Goal: Task Accomplishment & Management: Manage account settings

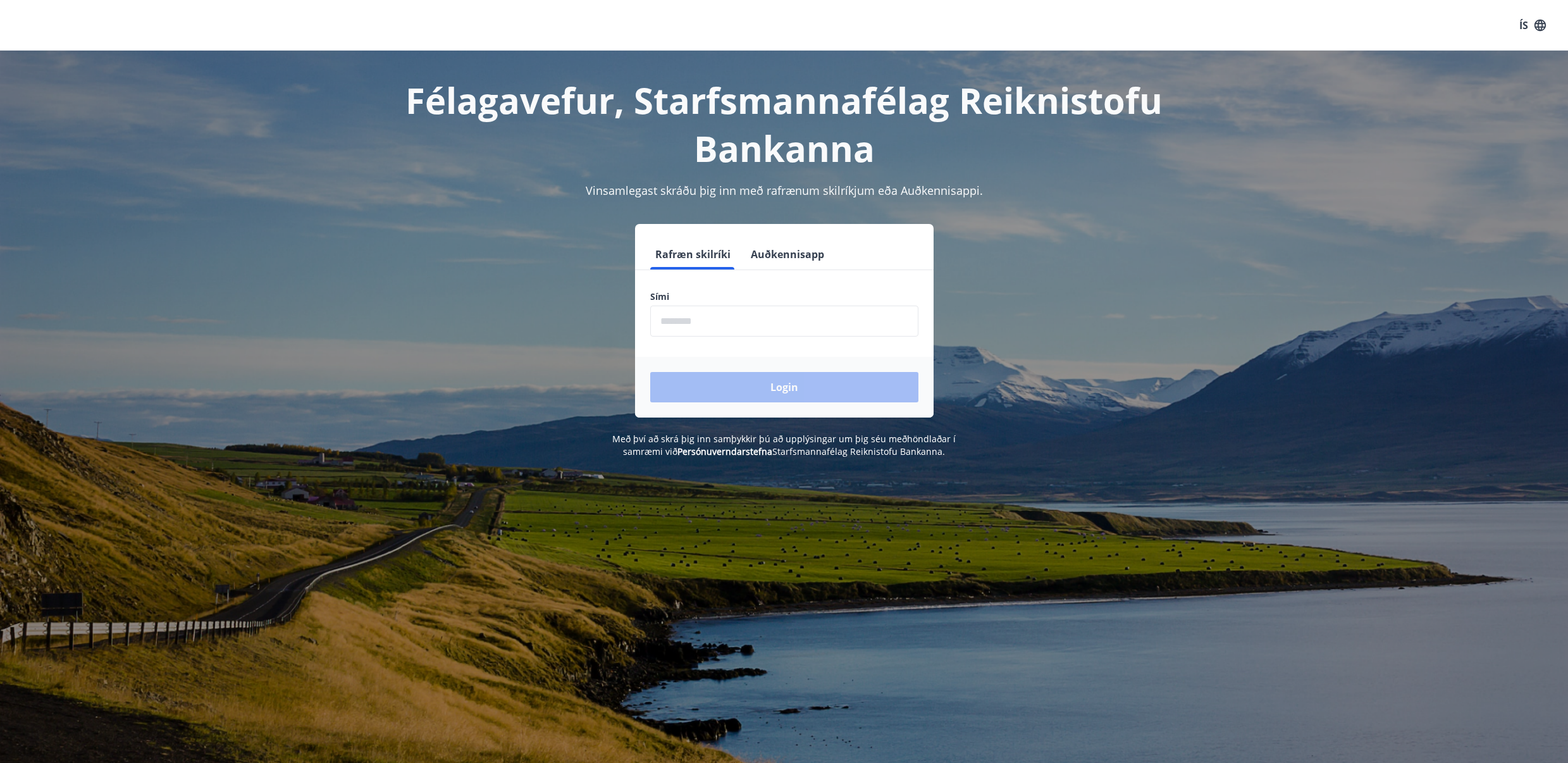
click at [722, 321] on input "phone" at bounding box center [784, 320] width 268 height 31
type input "********"
click at [730, 377] on button "Login" at bounding box center [784, 387] width 268 height 31
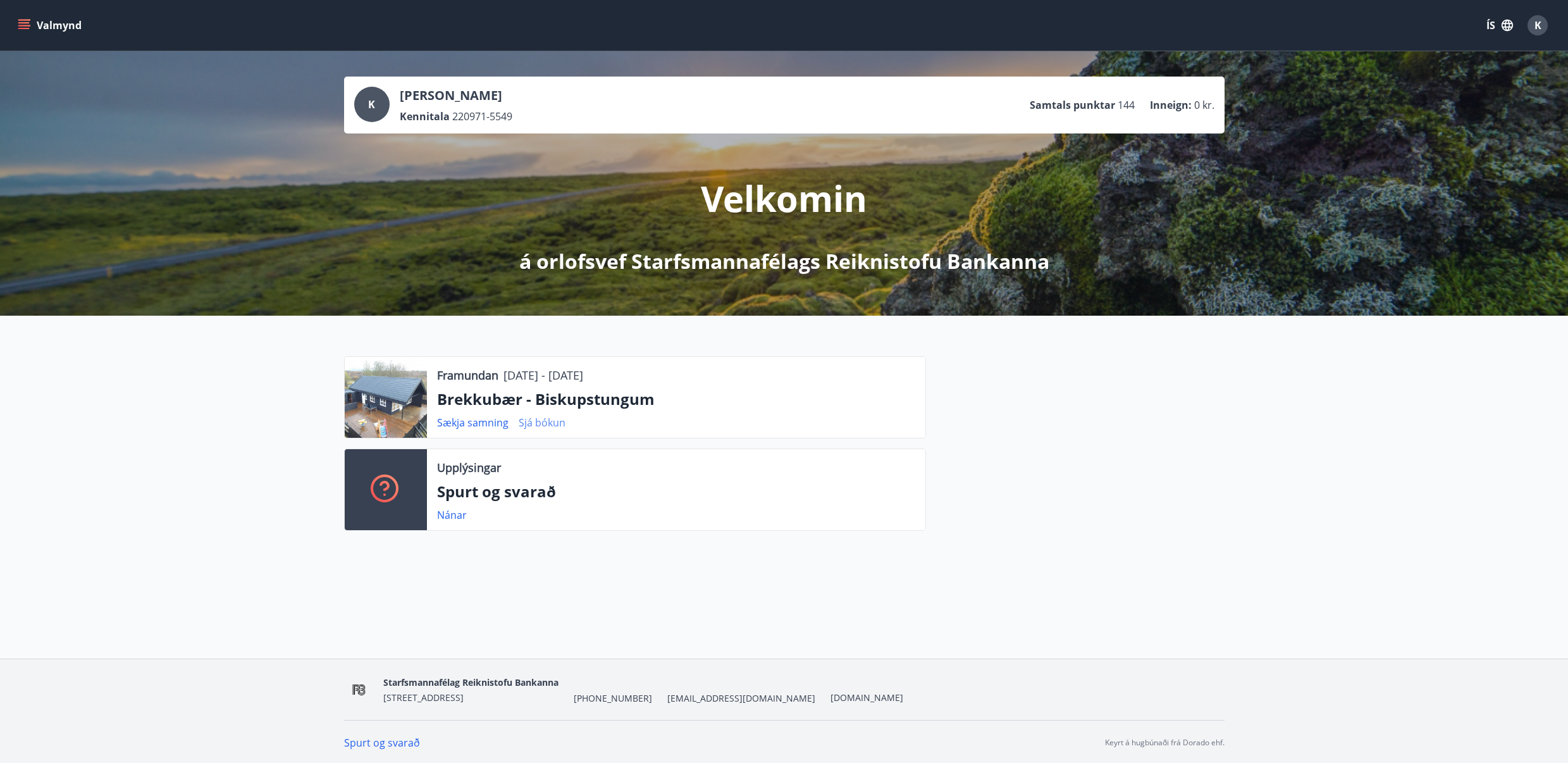
click at [531, 423] on link "Sjá bókun" at bounding box center [542, 422] width 47 height 14
click at [541, 423] on link "Sjá bókun" at bounding box center [542, 422] width 47 height 14
click at [540, 423] on link "Sjá bókun" at bounding box center [542, 422] width 47 height 14
click at [26, 20] on icon "menu" at bounding box center [25, 20] width 14 height 1
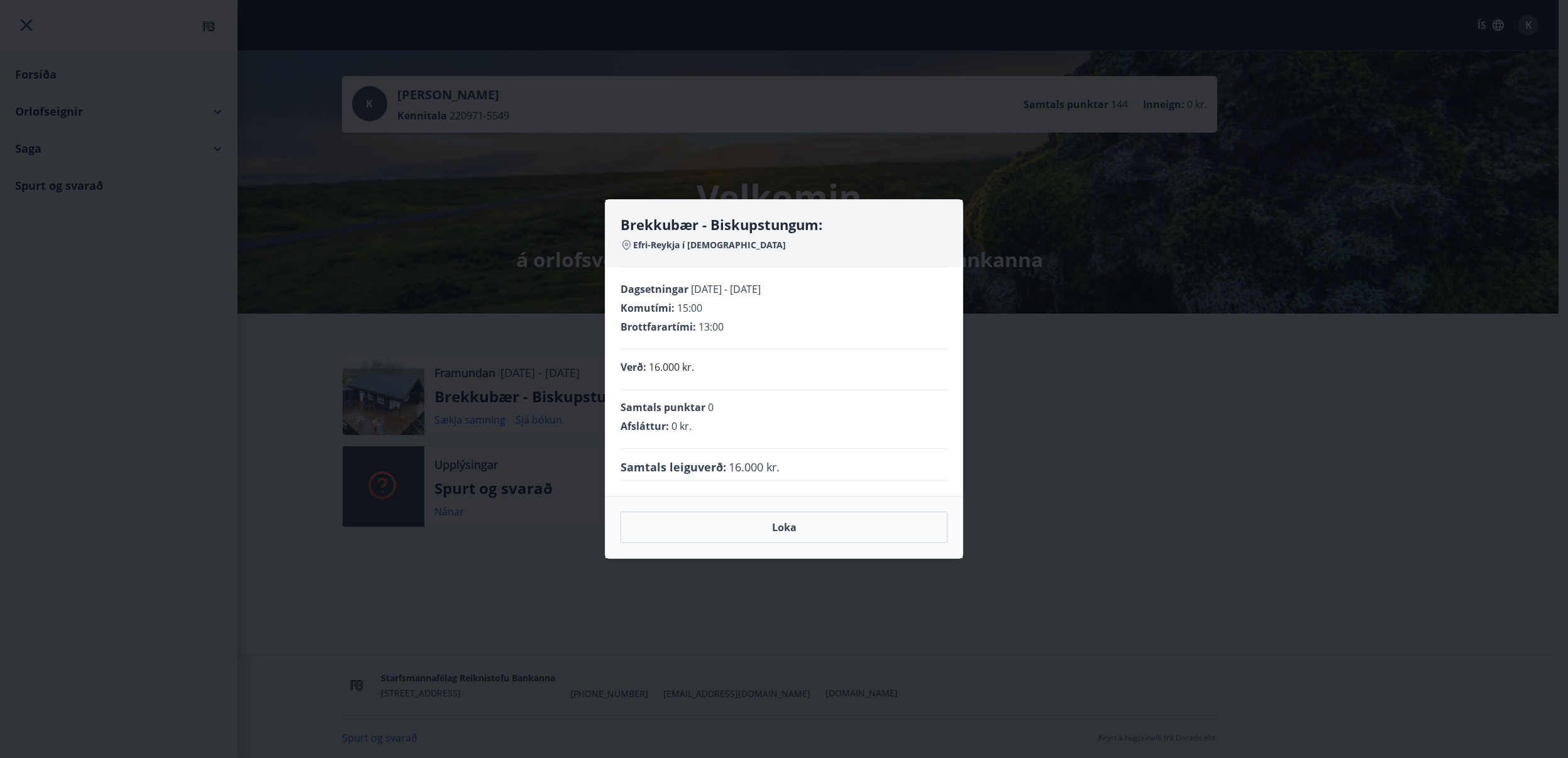
click at [686, 497] on div "Loka" at bounding box center [783, 527] width 357 height 62
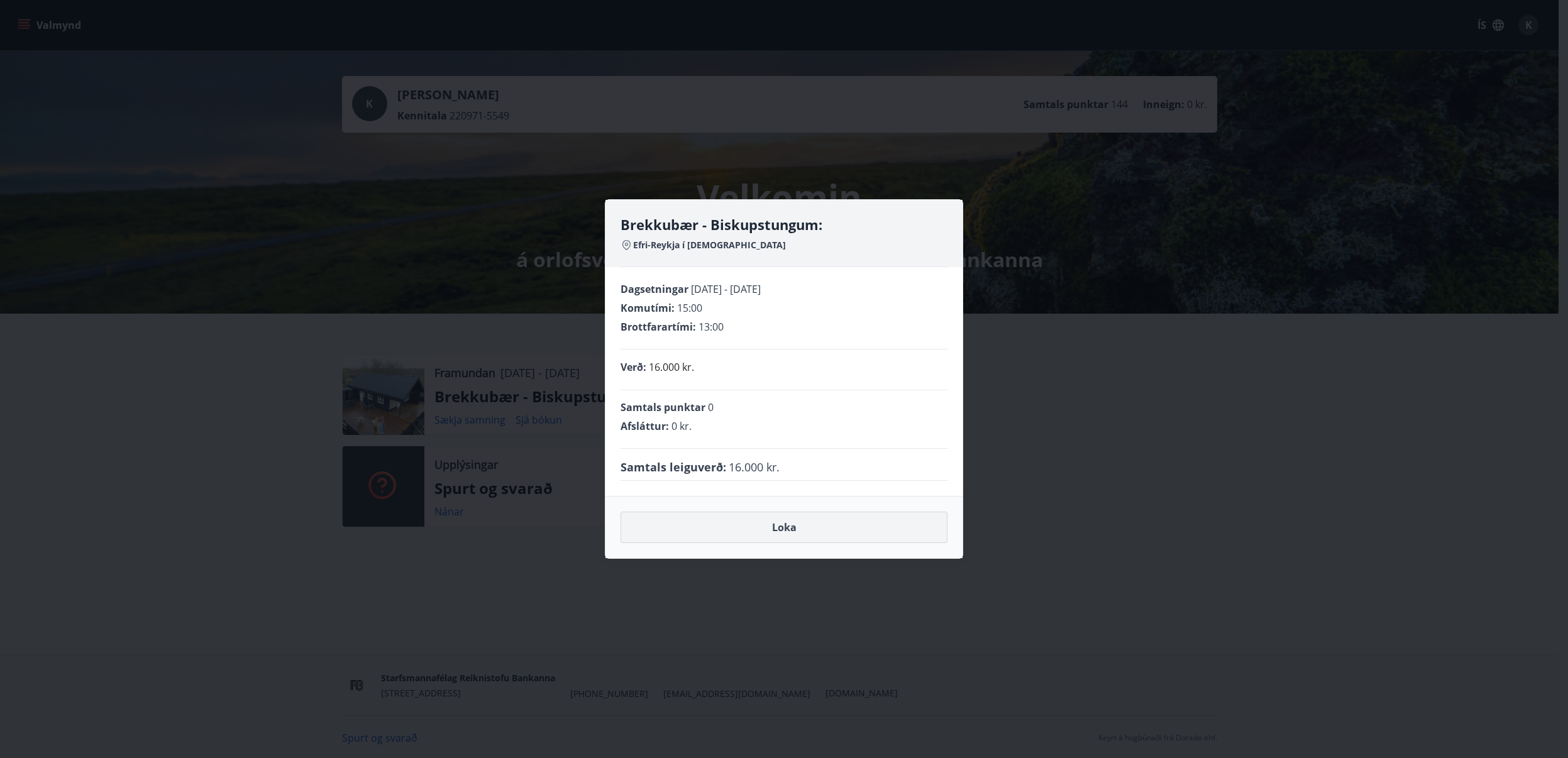
click at [778, 525] on button "Loka" at bounding box center [784, 527] width 327 height 31
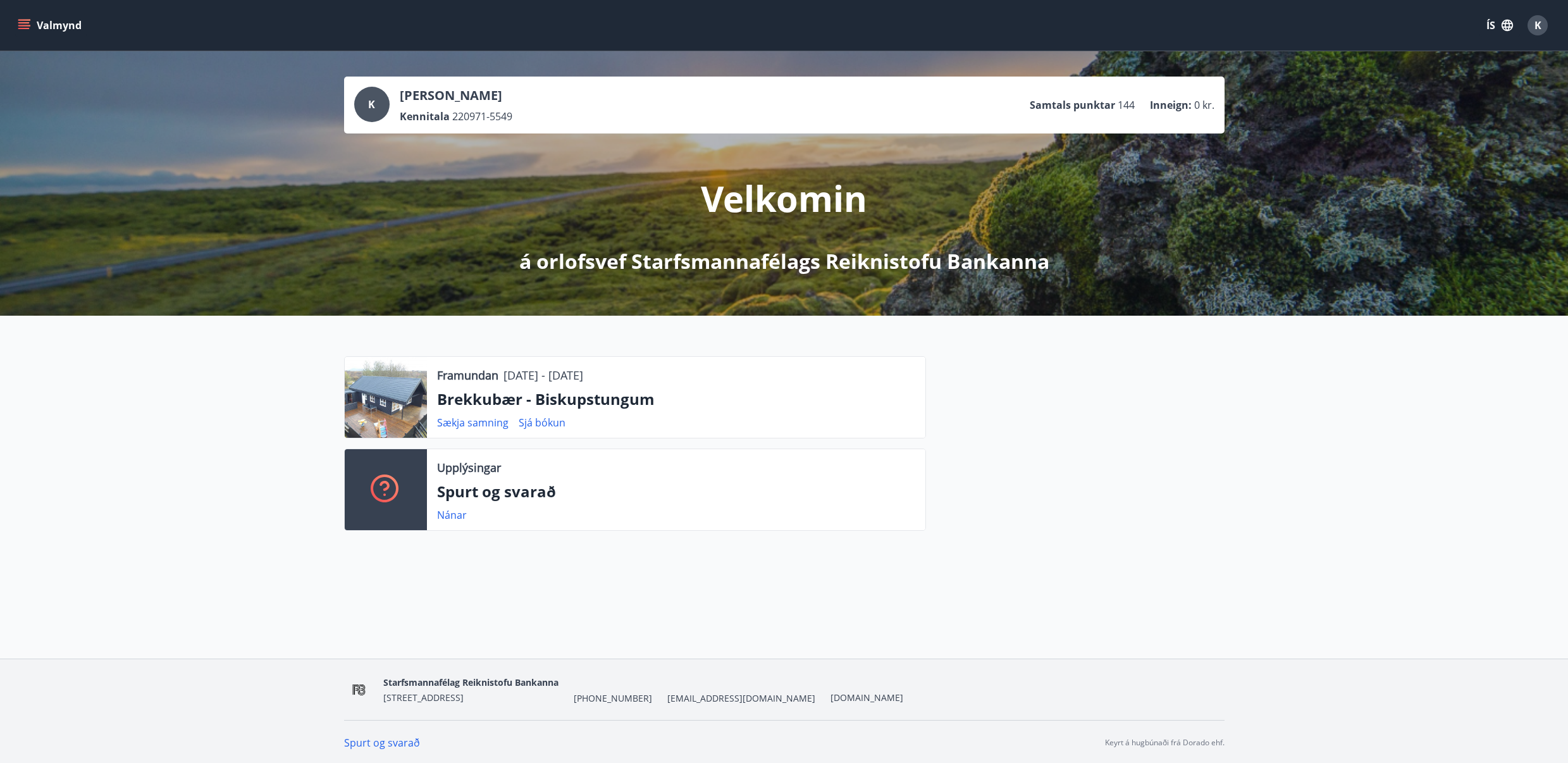
click at [30, 26] on icon "menu" at bounding box center [24, 26] width 13 height 13
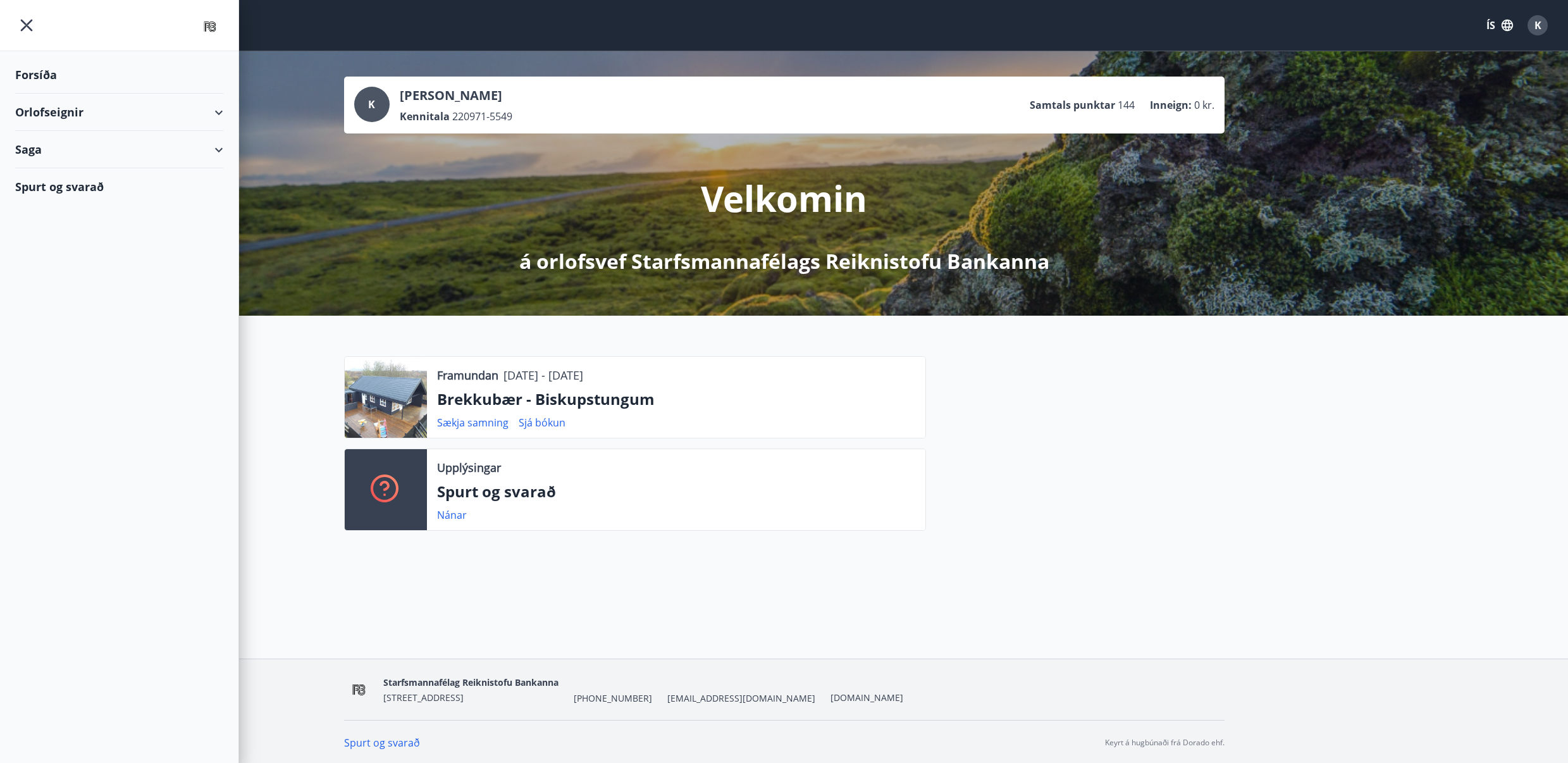
click at [219, 149] on div "Saga" at bounding box center [119, 149] width 208 height 37
click at [59, 182] on div "Bókanir" at bounding box center [118, 181] width 188 height 26
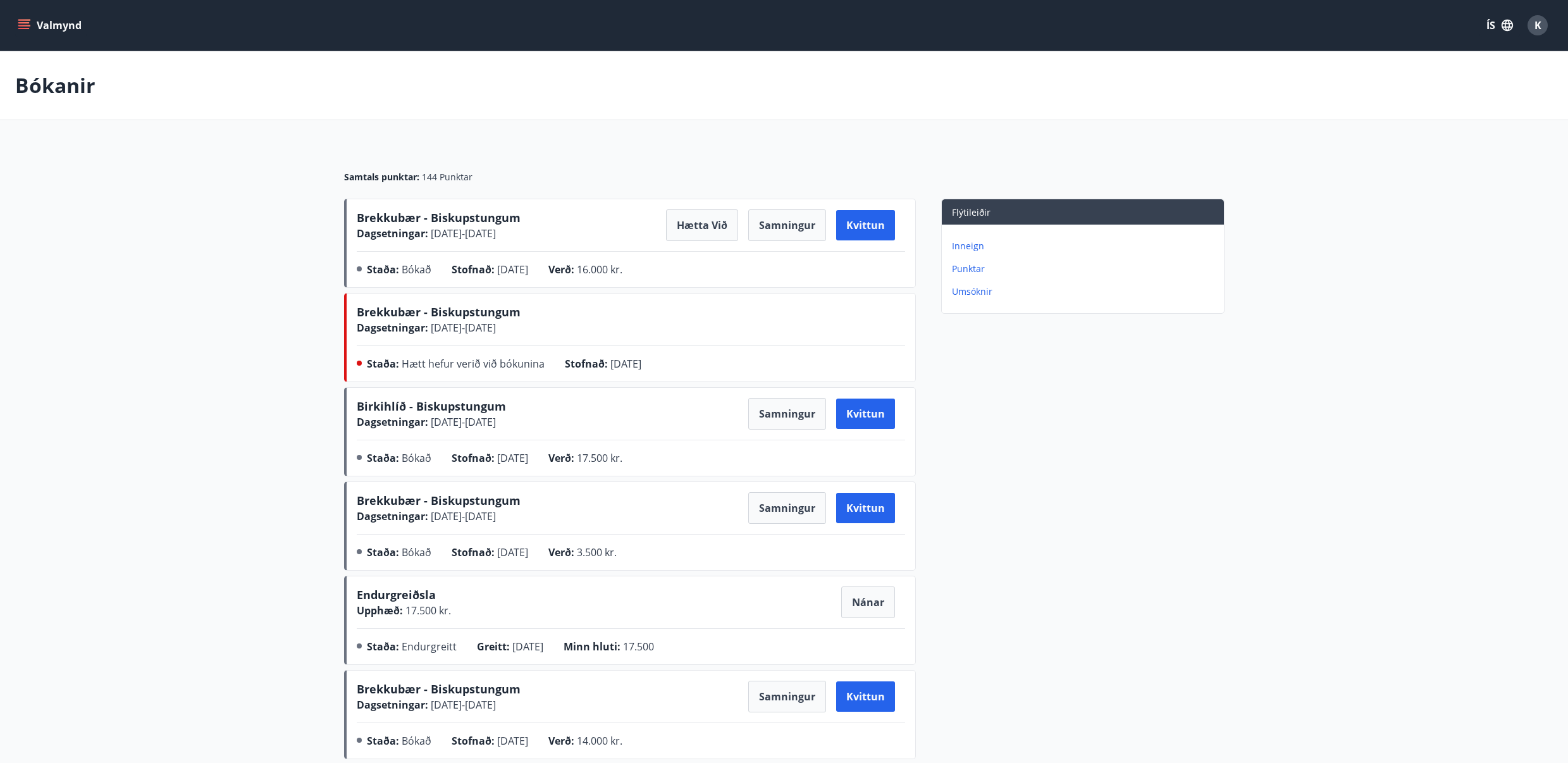
click at [200, 397] on main "Bókanir Samtals punktar : 144 Punktar Brekkubær - Biskupstungum Dagsetningar : …" at bounding box center [784, 596] width 1568 height 1090
click at [707, 226] on button "Hætta við" at bounding box center [702, 225] width 72 height 31
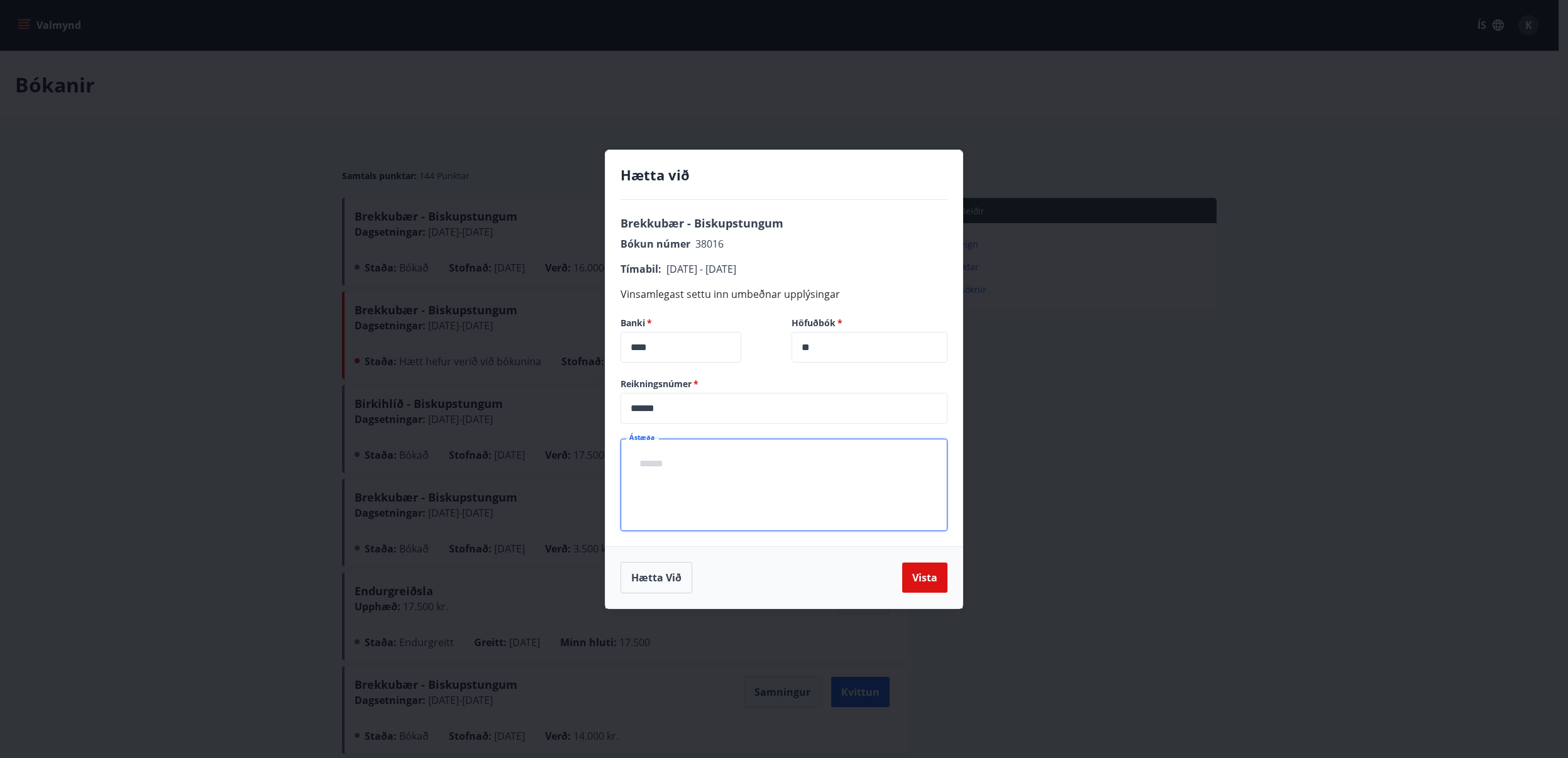
click at [759, 483] on textarea "Ástæða" at bounding box center [784, 484] width 309 height 72
type textarea "**********"
click at [922, 581] on button "Vista" at bounding box center [925, 577] width 45 height 30
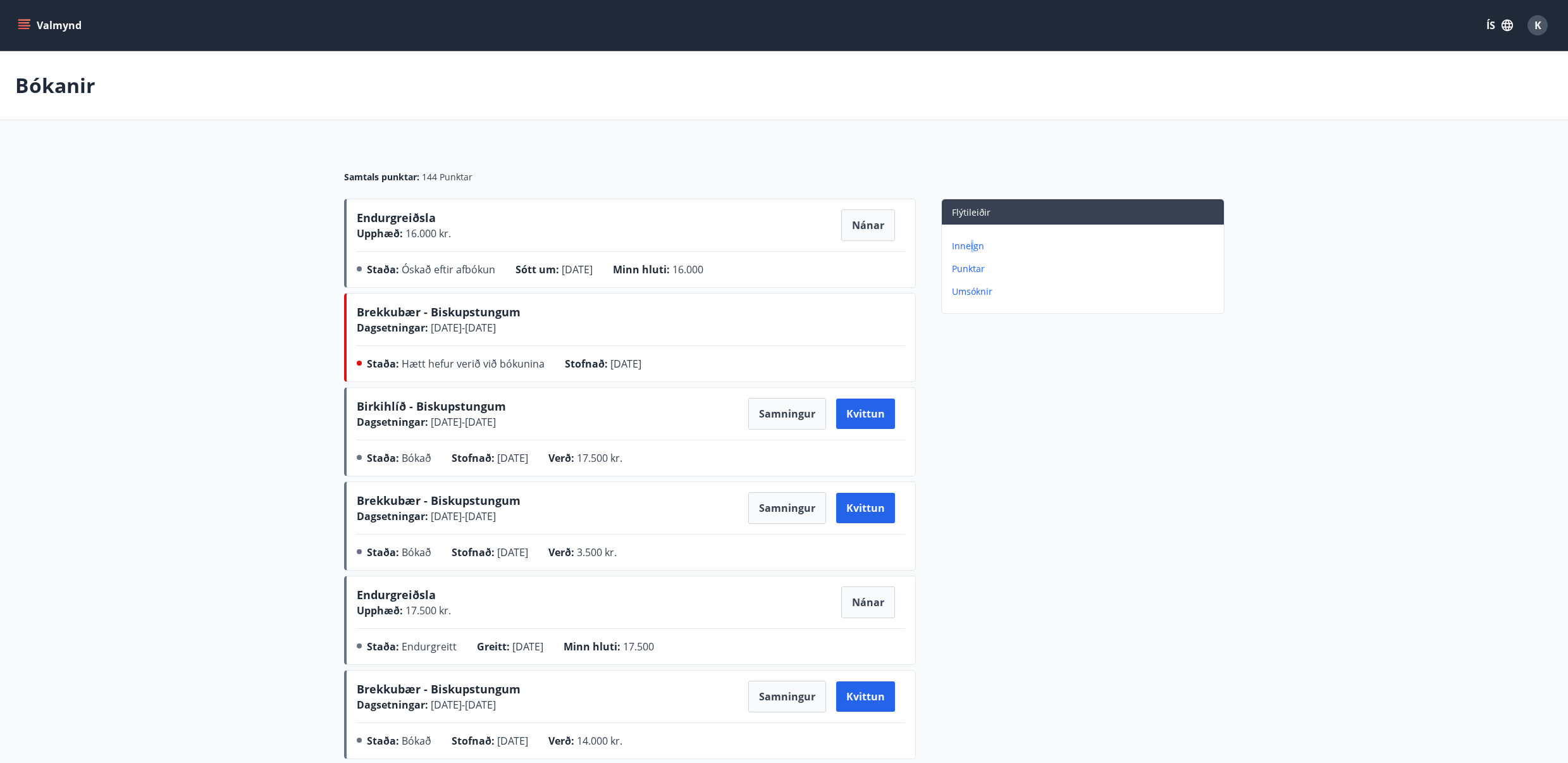
click at [971, 243] on p "Inneign" at bounding box center [1086, 246] width 267 height 13
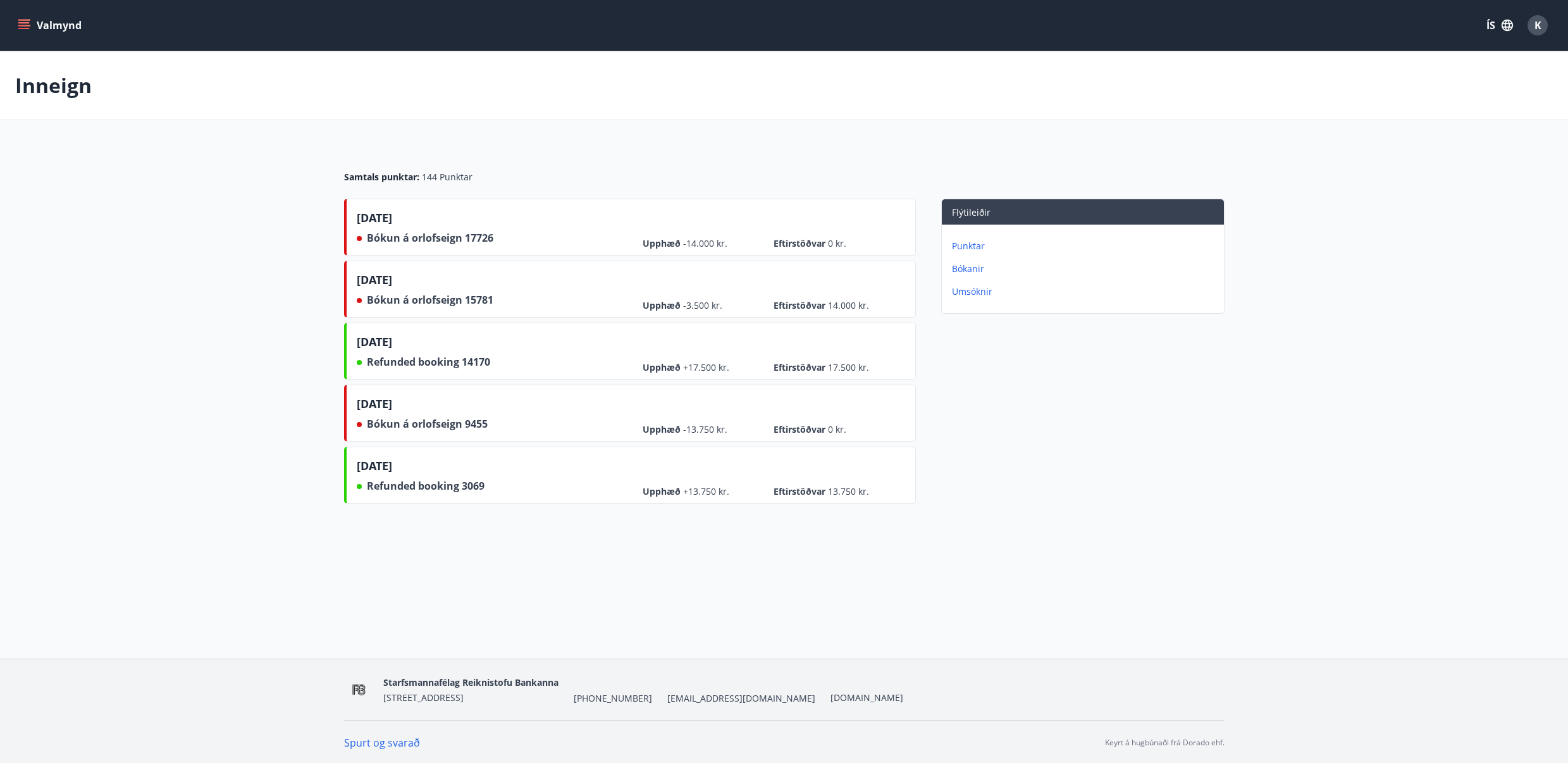
click at [963, 266] on p "Bókanir" at bounding box center [1086, 269] width 267 height 13
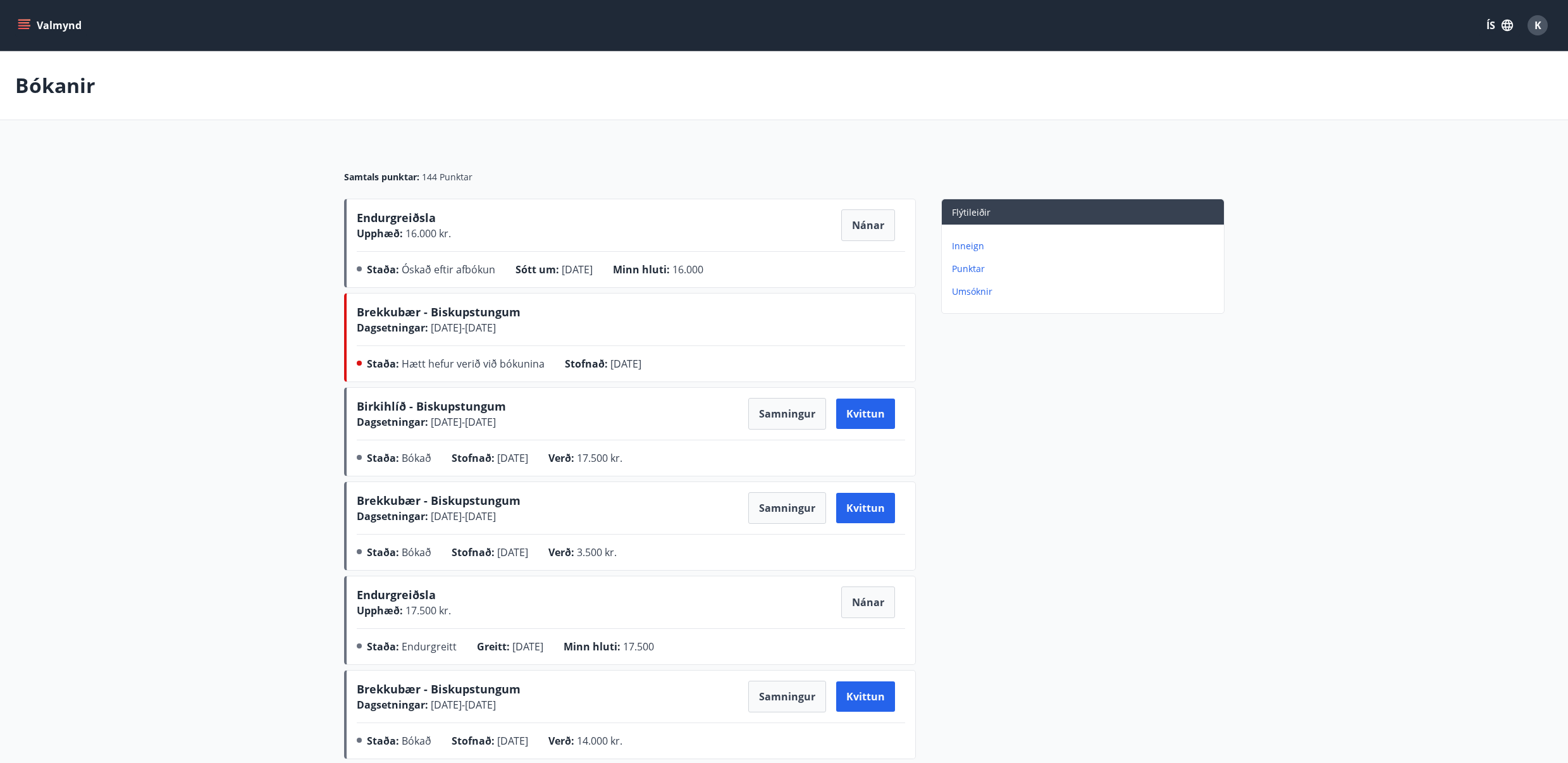
click at [966, 297] on p "Umsóknir" at bounding box center [1086, 292] width 267 height 13
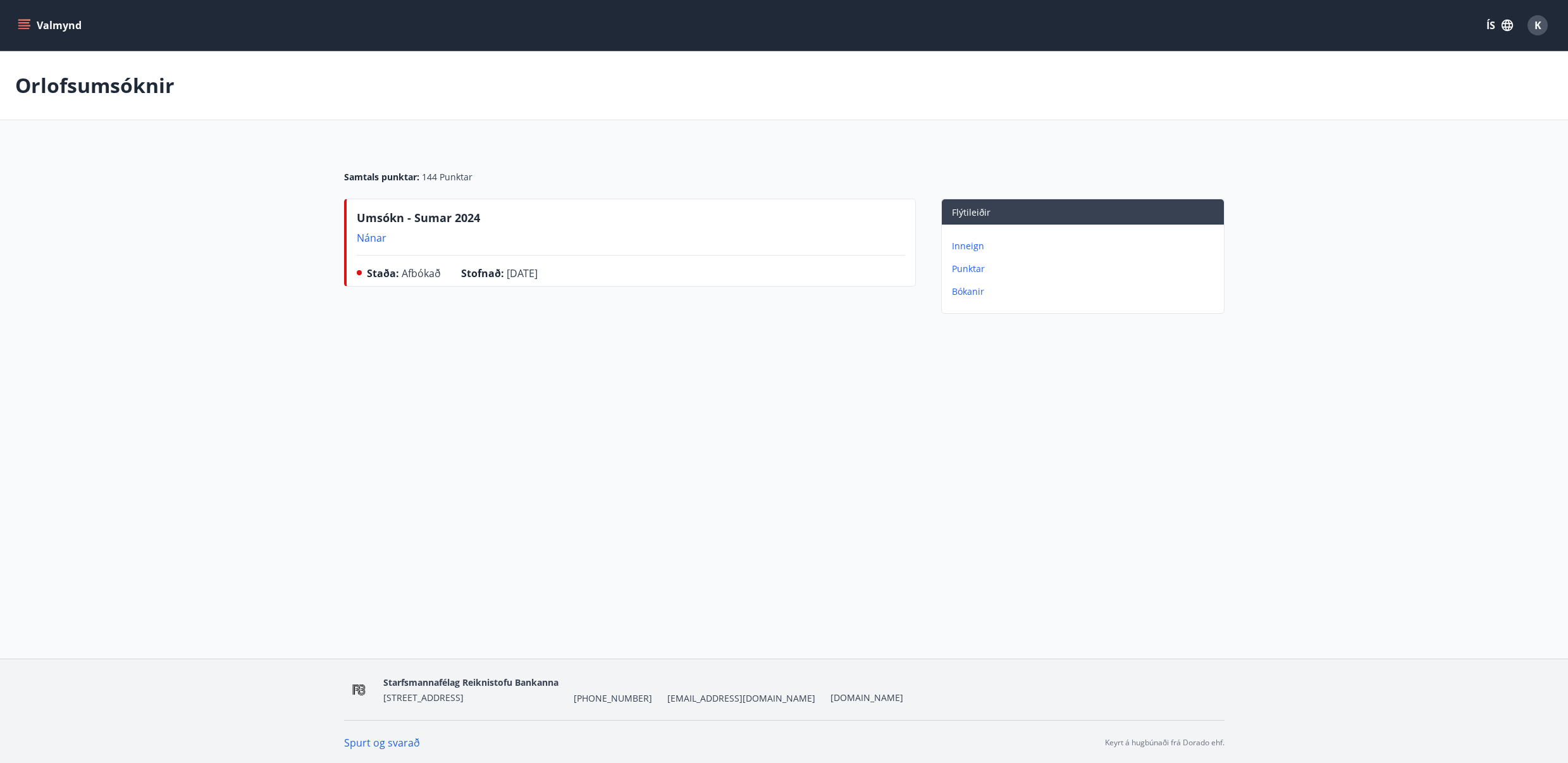
click at [794, 357] on div "Orlofsumsóknir Samtals punktar : 144 Punktar Umsókn - Sumar 2024 Nánar Staða : …" at bounding box center [784, 211] width 1568 height 318
click at [966, 246] on p "Inneign" at bounding box center [1086, 246] width 267 height 13
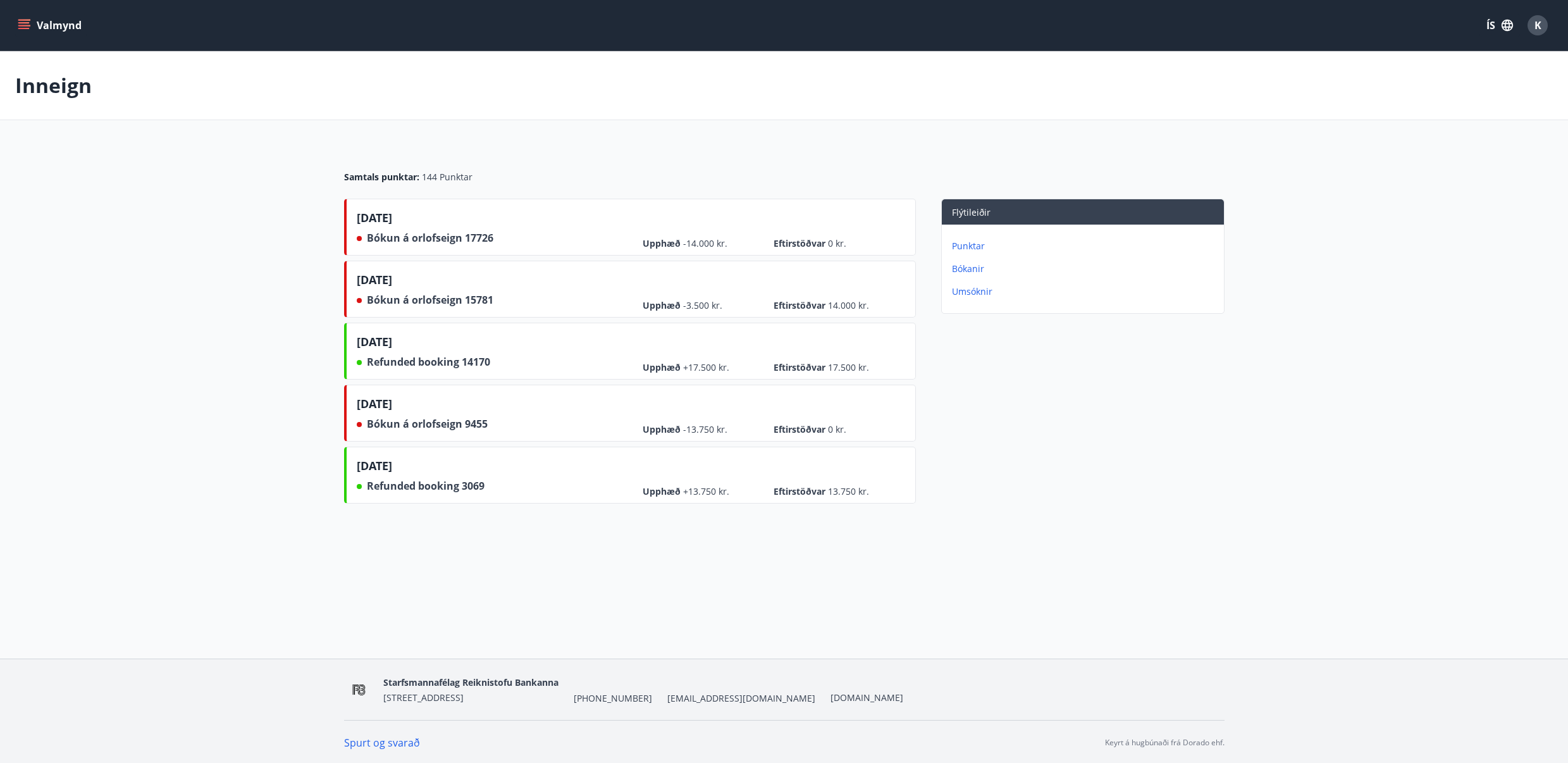
click at [26, 19] on icon "menu" at bounding box center [25, 20] width 14 height 1
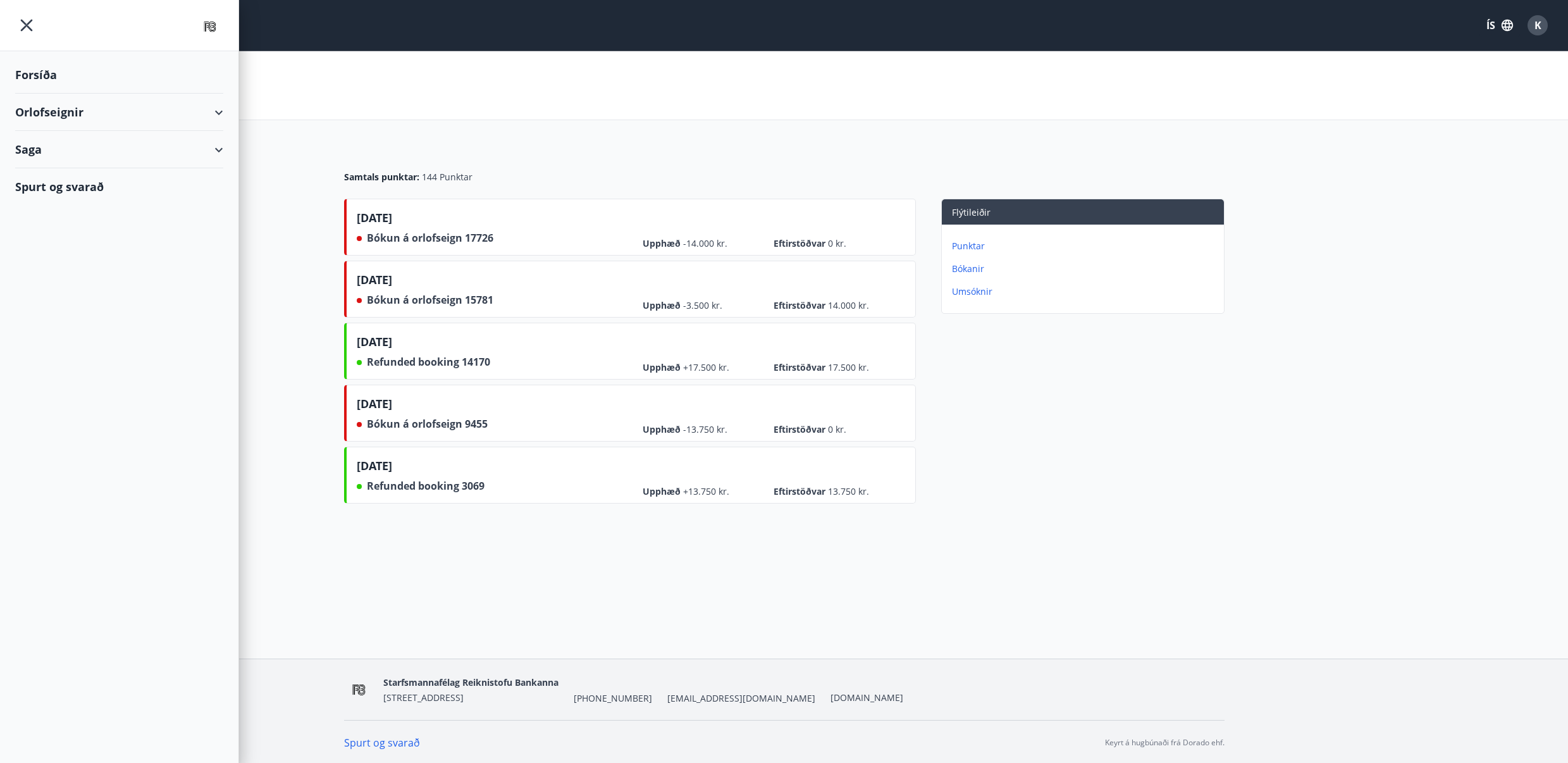
click at [220, 110] on div "Orlofseignir" at bounding box center [119, 112] width 208 height 37
click at [78, 172] on div "Bókunardagatal" at bounding box center [118, 171] width 188 height 26
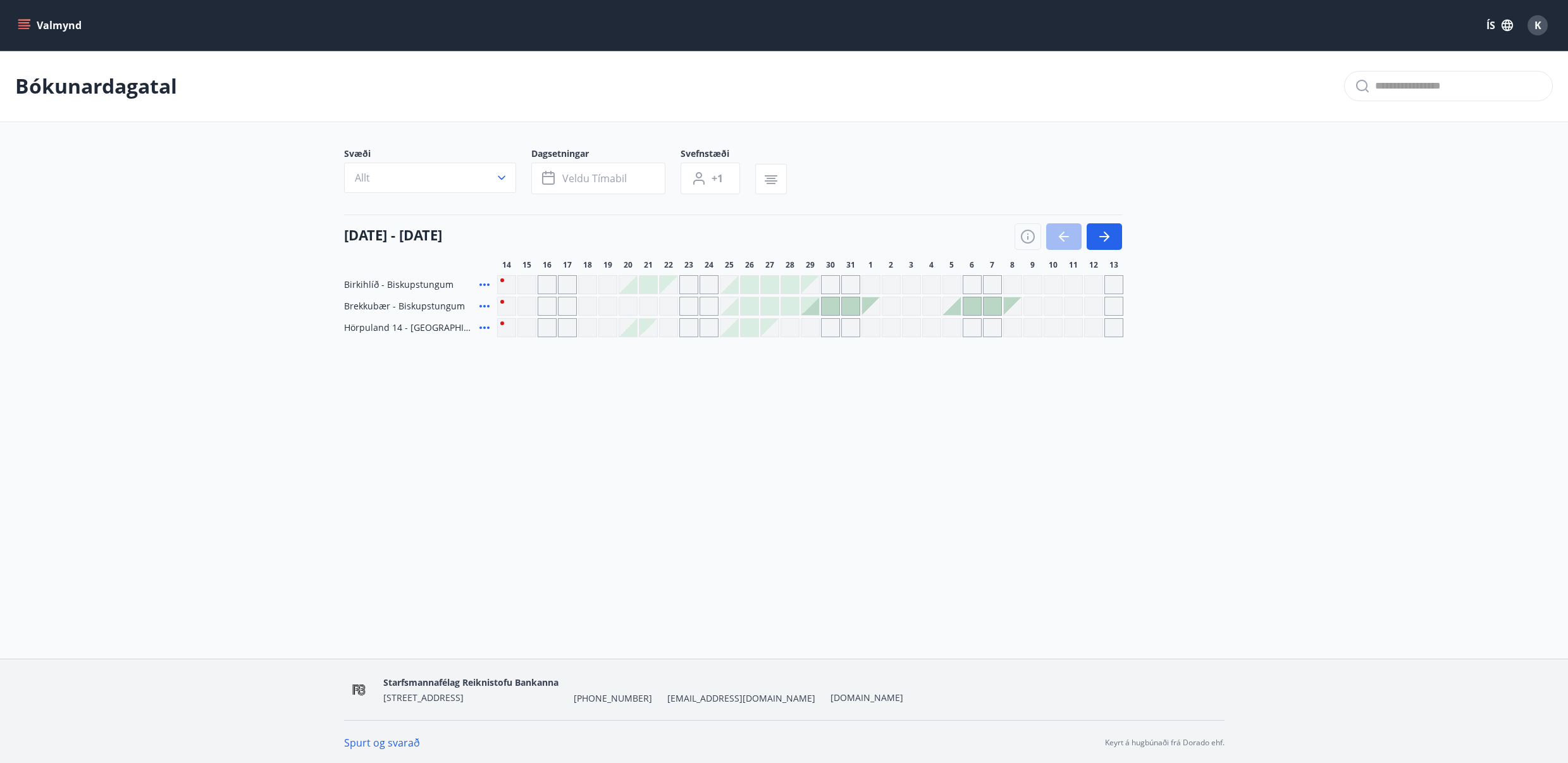
click at [592, 406] on div "Valmynd ÍS K Bókunardagatal Svæði Allt Dagsetningar Veldu tímabil Svefnstæði +1…" at bounding box center [784, 329] width 1568 height 658
click at [681, 405] on div "Valmynd ÍS K Bókunardagatal Svæði Allt Dagsetningar Veldu tímabil Svefnstæði +1…" at bounding box center [784, 329] width 1568 height 658
click at [29, 22] on icon "menu" at bounding box center [24, 23] width 11 height 1
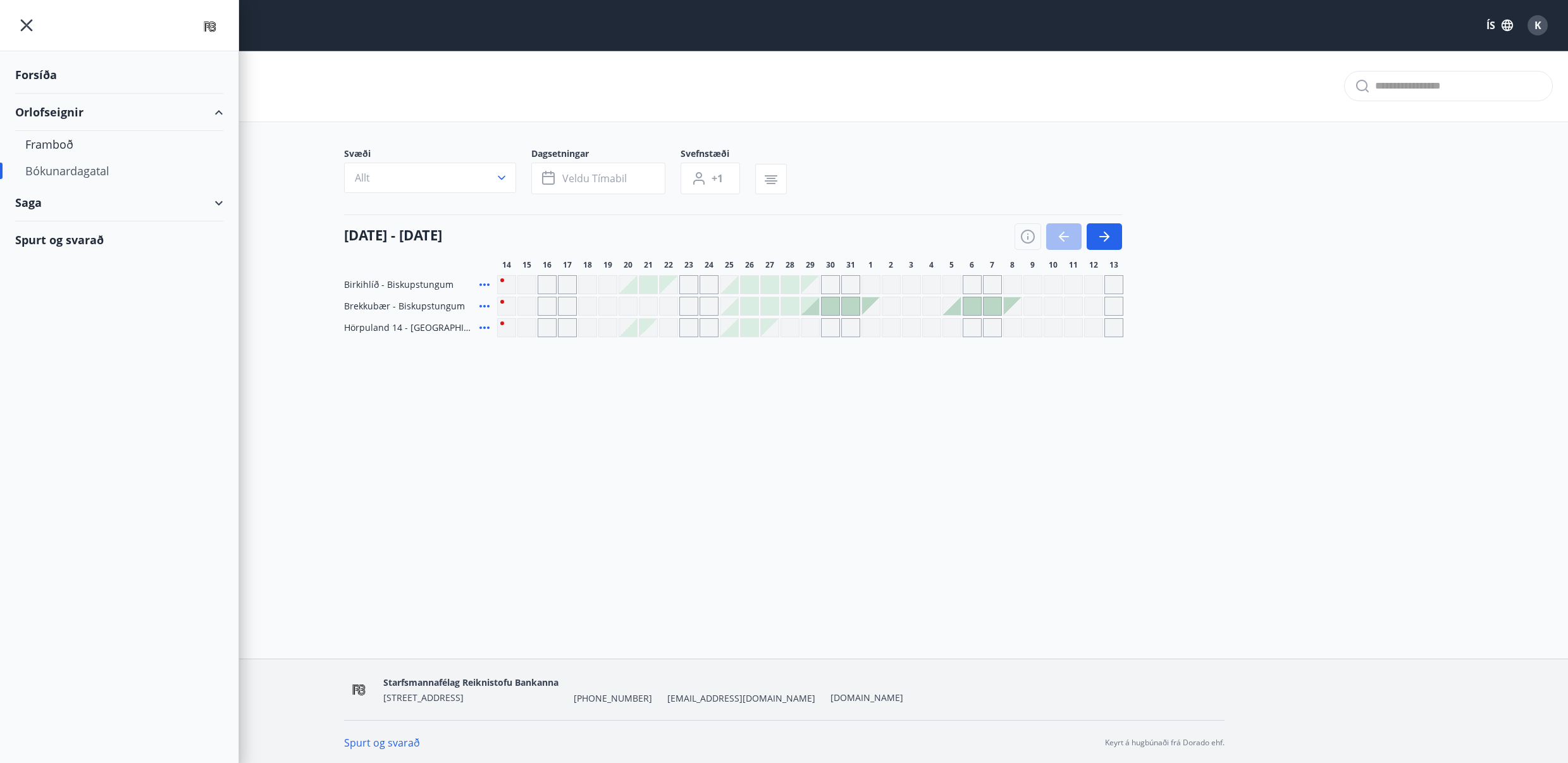
click at [119, 205] on div "Saga" at bounding box center [119, 203] width 208 height 37
click at [64, 236] on div "Bókanir" at bounding box center [118, 234] width 188 height 26
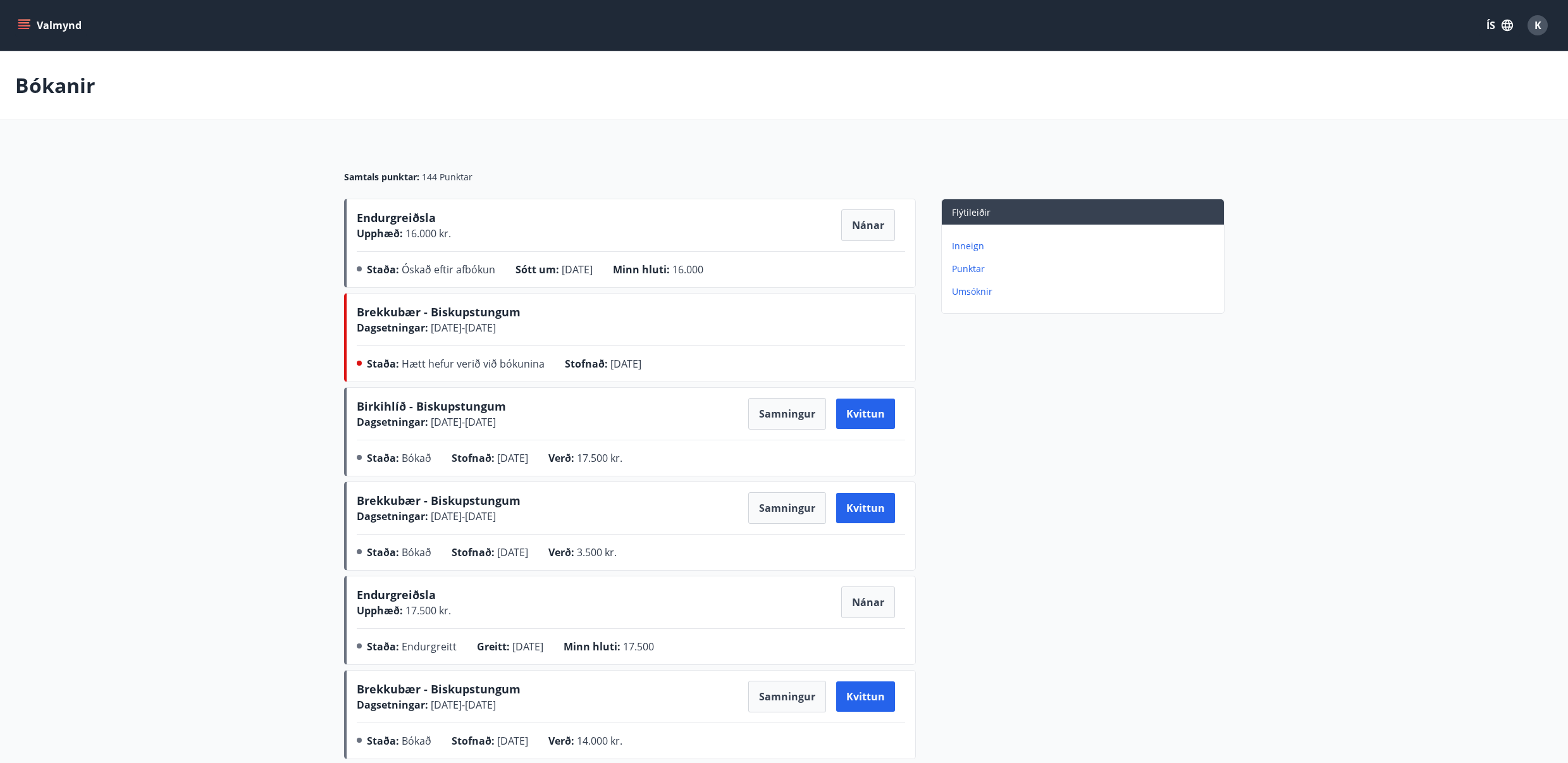
click at [452, 219] on div "Endurgreiðsla Upphæð : 16.000 kr. [GEOGRAPHIC_DATA]" at bounding box center [631, 225] width 548 height 31
click at [868, 221] on button "Nánar" at bounding box center [867, 225] width 54 height 31
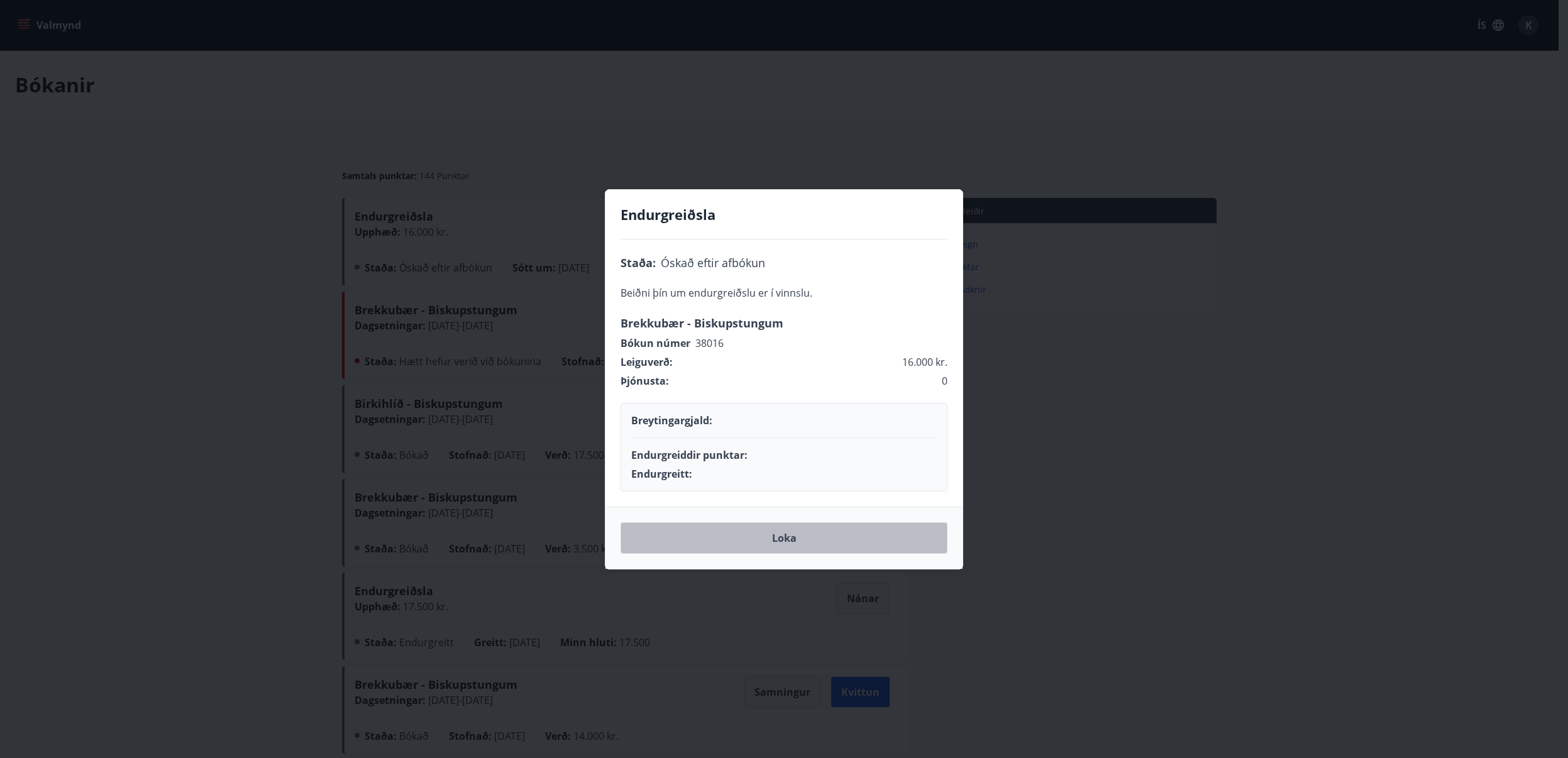
click at [787, 535] on button "Loka" at bounding box center [784, 537] width 327 height 31
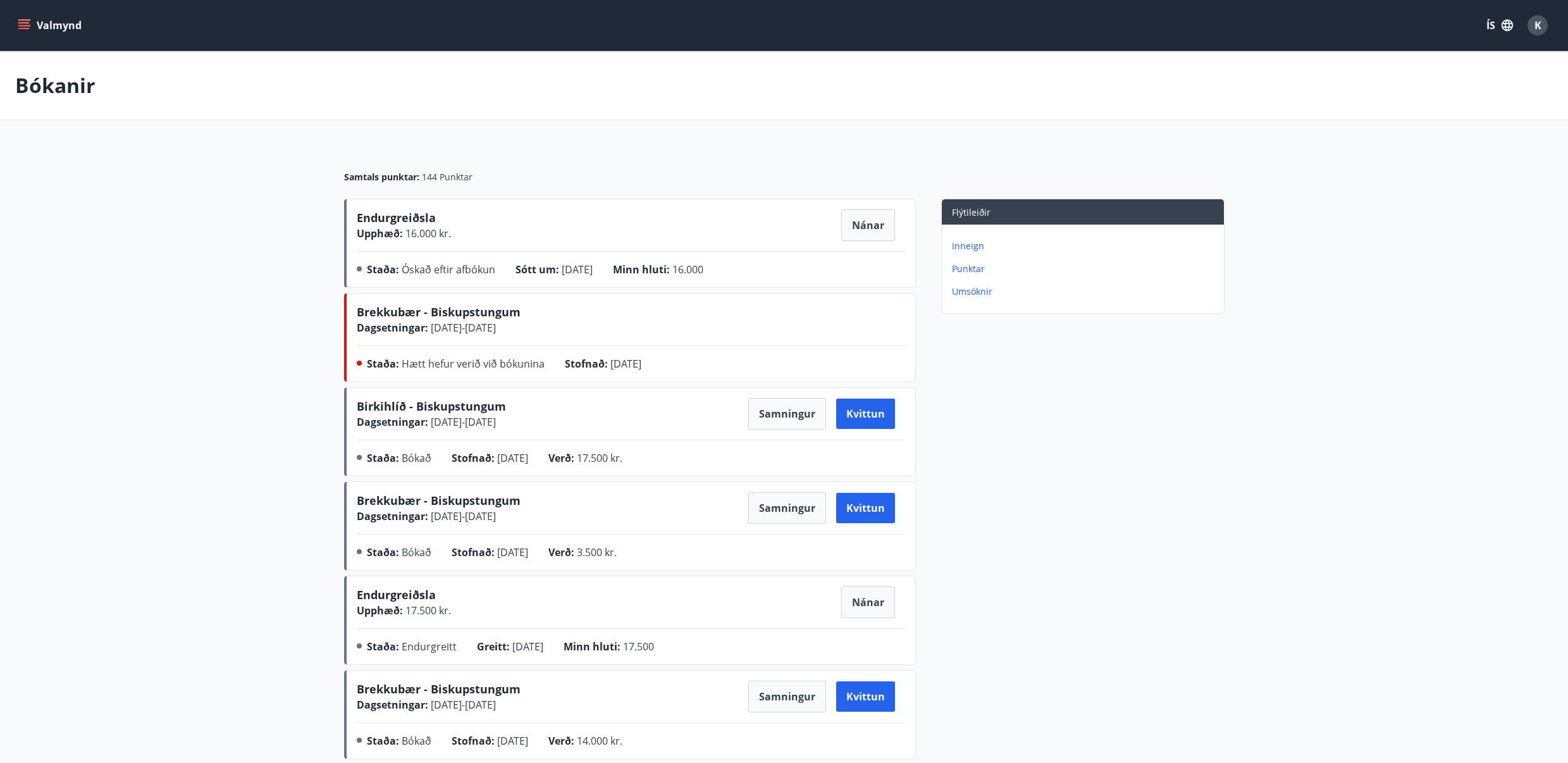
click at [28, 24] on icon "menu" at bounding box center [24, 26] width 13 height 13
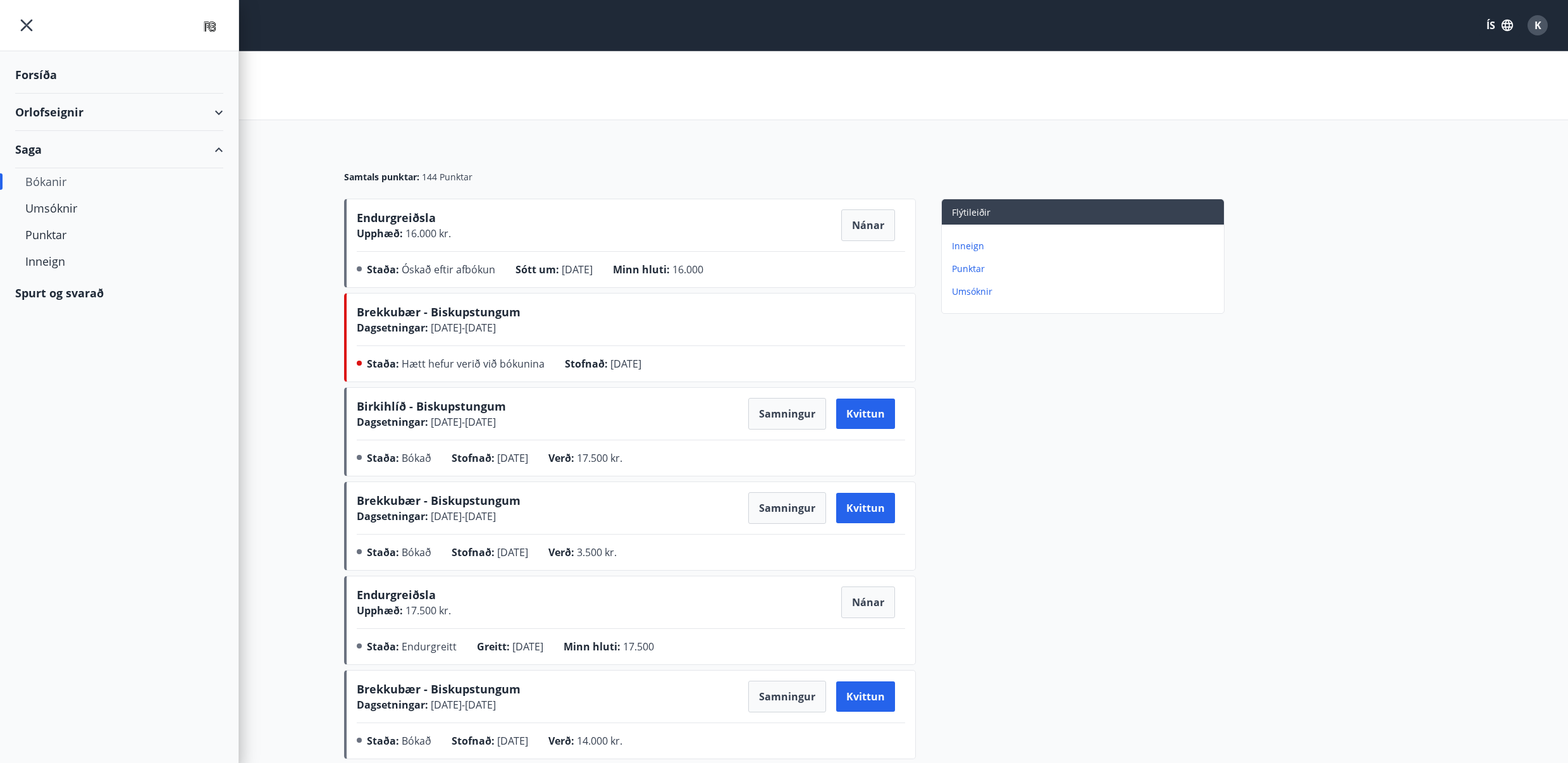
click at [108, 115] on div "Orlofseignir" at bounding box center [119, 112] width 208 height 37
click at [66, 145] on div "Framboð" at bounding box center [118, 143] width 188 height 26
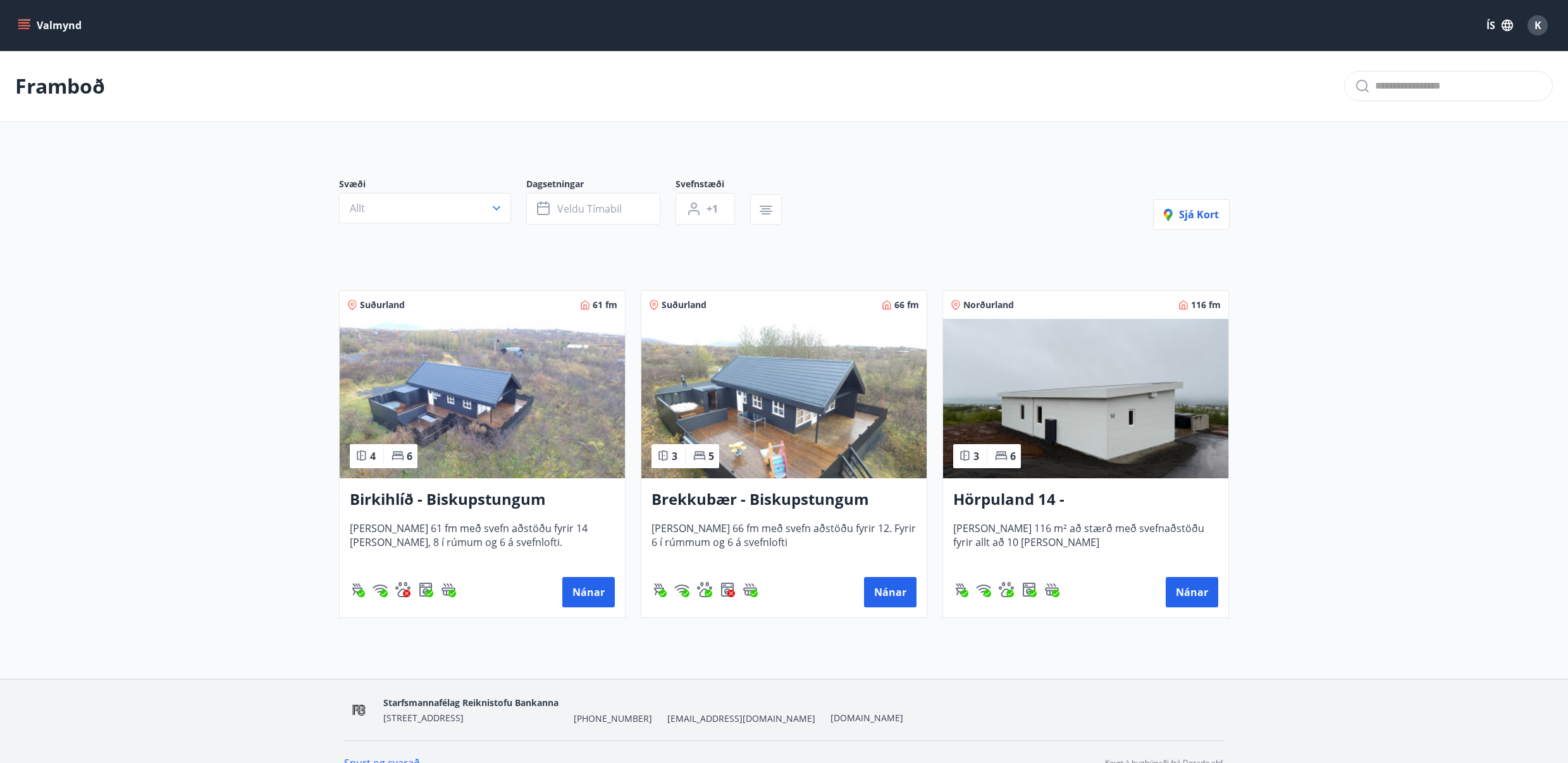
click at [19, 21] on icon "menu" at bounding box center [24, 26] width 13 height 13
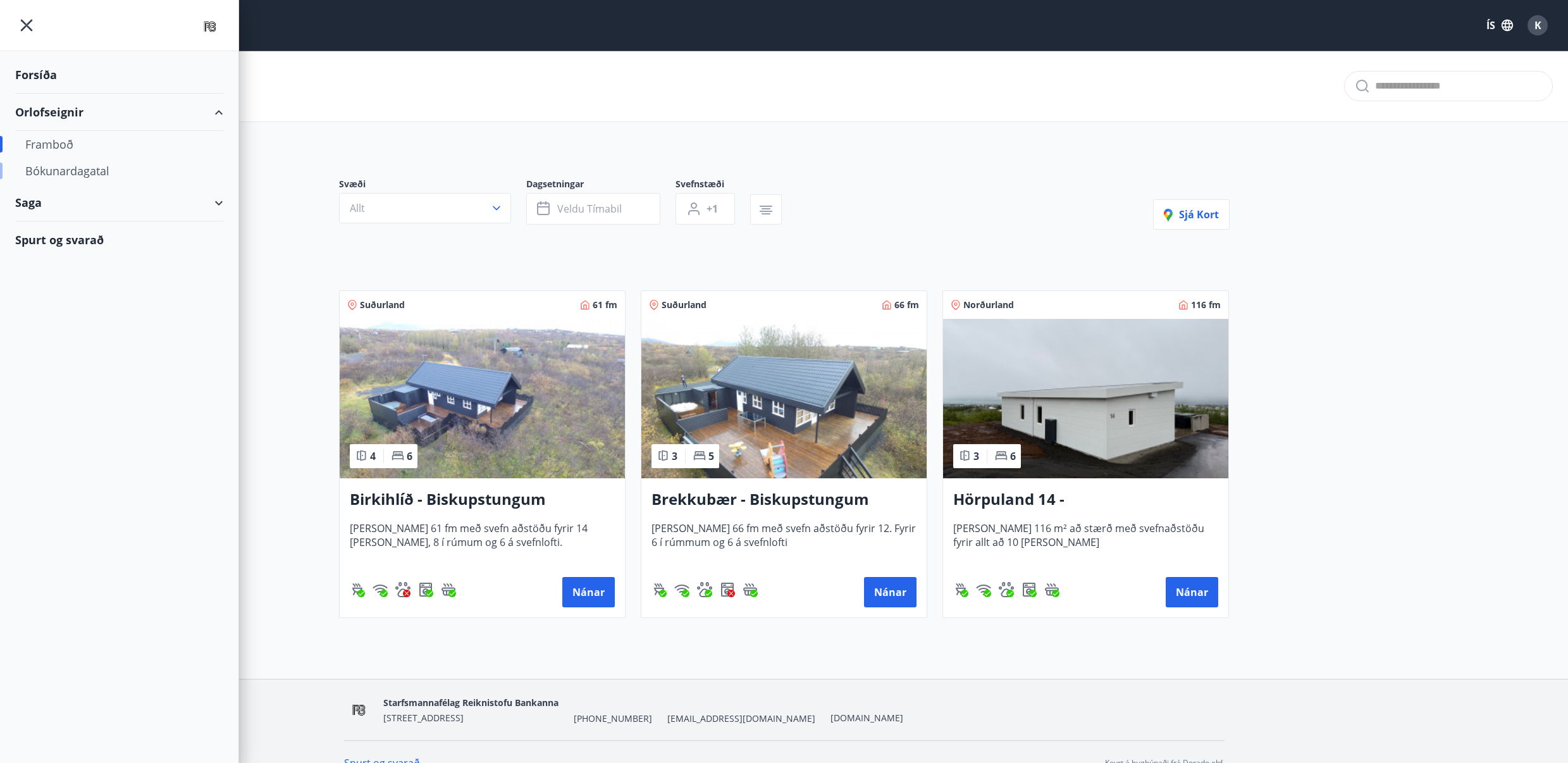
click at [94, 176] on div "Bókunardagatal" at bounding box center [118, 171] width 188 height 26
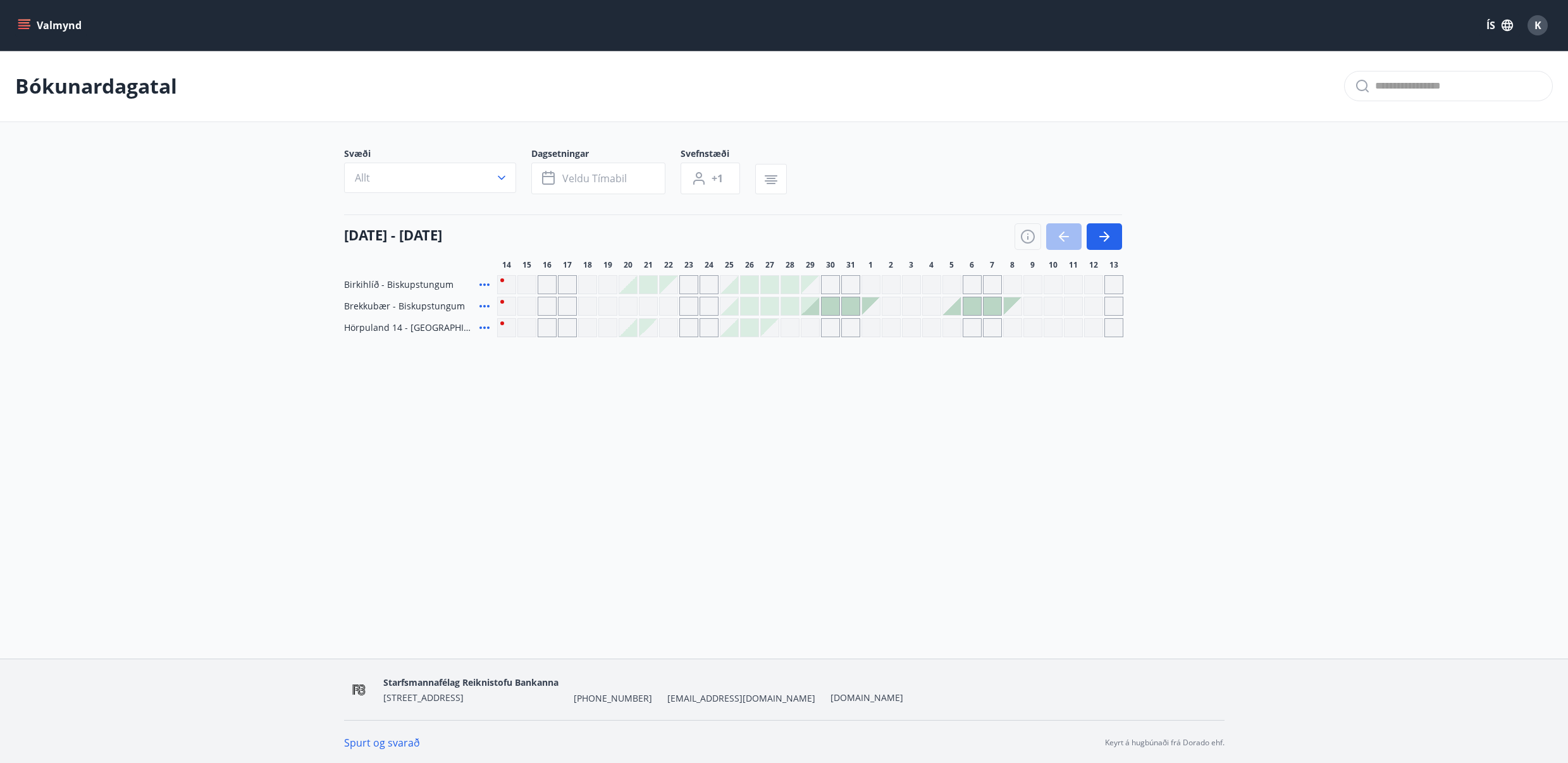
click at [551, 278] on div "Gráir dagar eru ekki bókanlegir" at bounding box center [547, 284] width 19 height 19
click at [534, 278] on div "Gráir dagar eru ekki bókanlegir" at bounding box center [527, 284] width 19 height 19
click at [557, 285] on div "[PERSON_NAME] eru ekki [DEMOGRAPHIC_DATA] [PERSON_NAME] eru ekki [DEMOGRAPHIC_D…" at bounding box center [809, 284] width 626 height 19
click at [562, 281] on div "Gráir dagar eru ekki bókanlegir" at bounding box center [567, 284] width 19 height 19
click at [592, 283] on div "Gráir dagar eru ekki bókanlegir" at bounding box center [587, 284] width 19 height 19
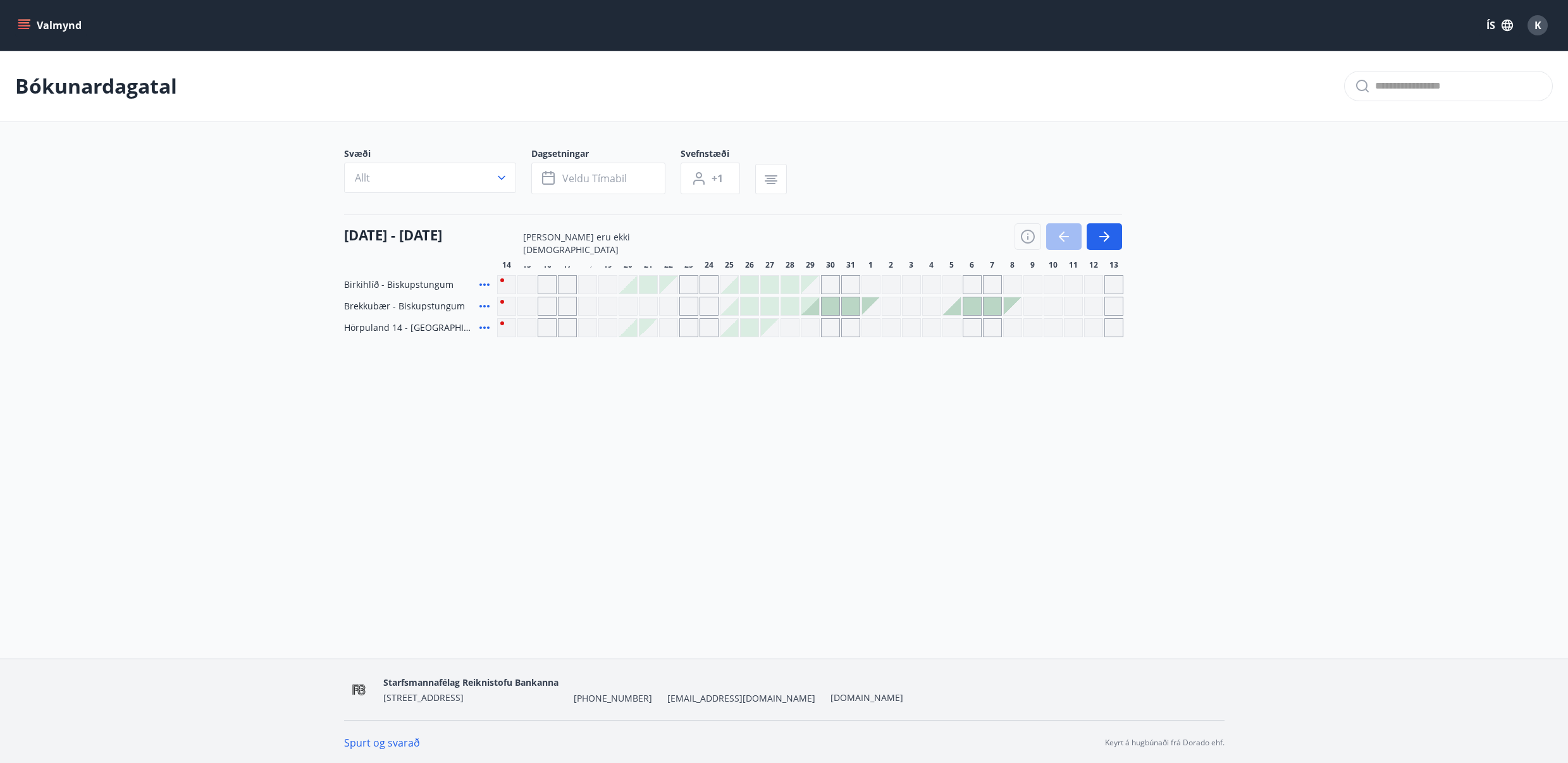
click at [602, 383] on div "Bókunardagatal Svæði Allt Dagsetningar Veldu tímabil Svefnstæði +1 [DATE] - [DA…" at bounding box center [784, 219] width 1568 height 337
click at [815, 310] on div at bounding box center [810, 305] width 18 height 18
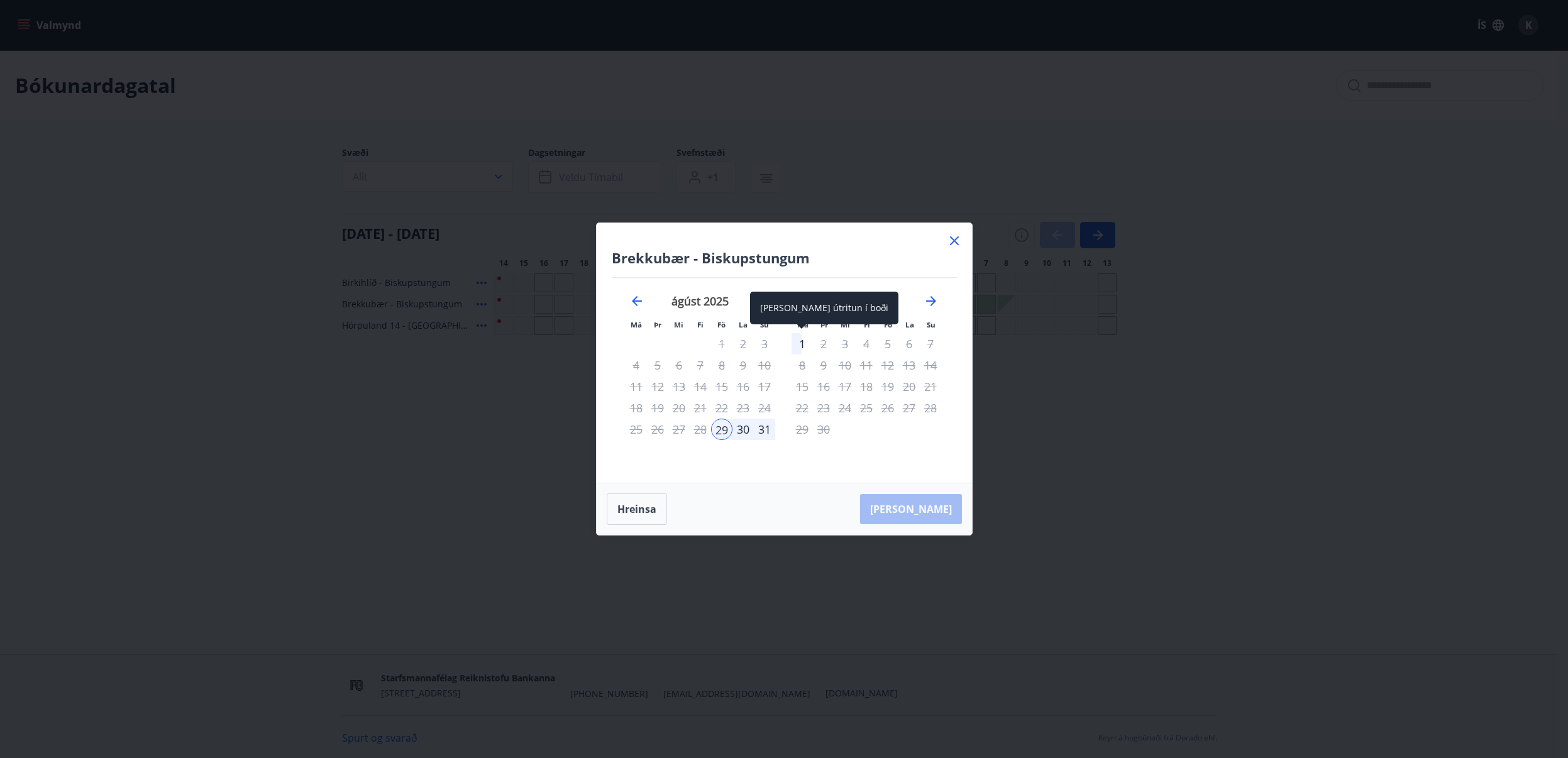
click at [802, 339] on div "1" at bounding box center [802, 344] width 21 height 21
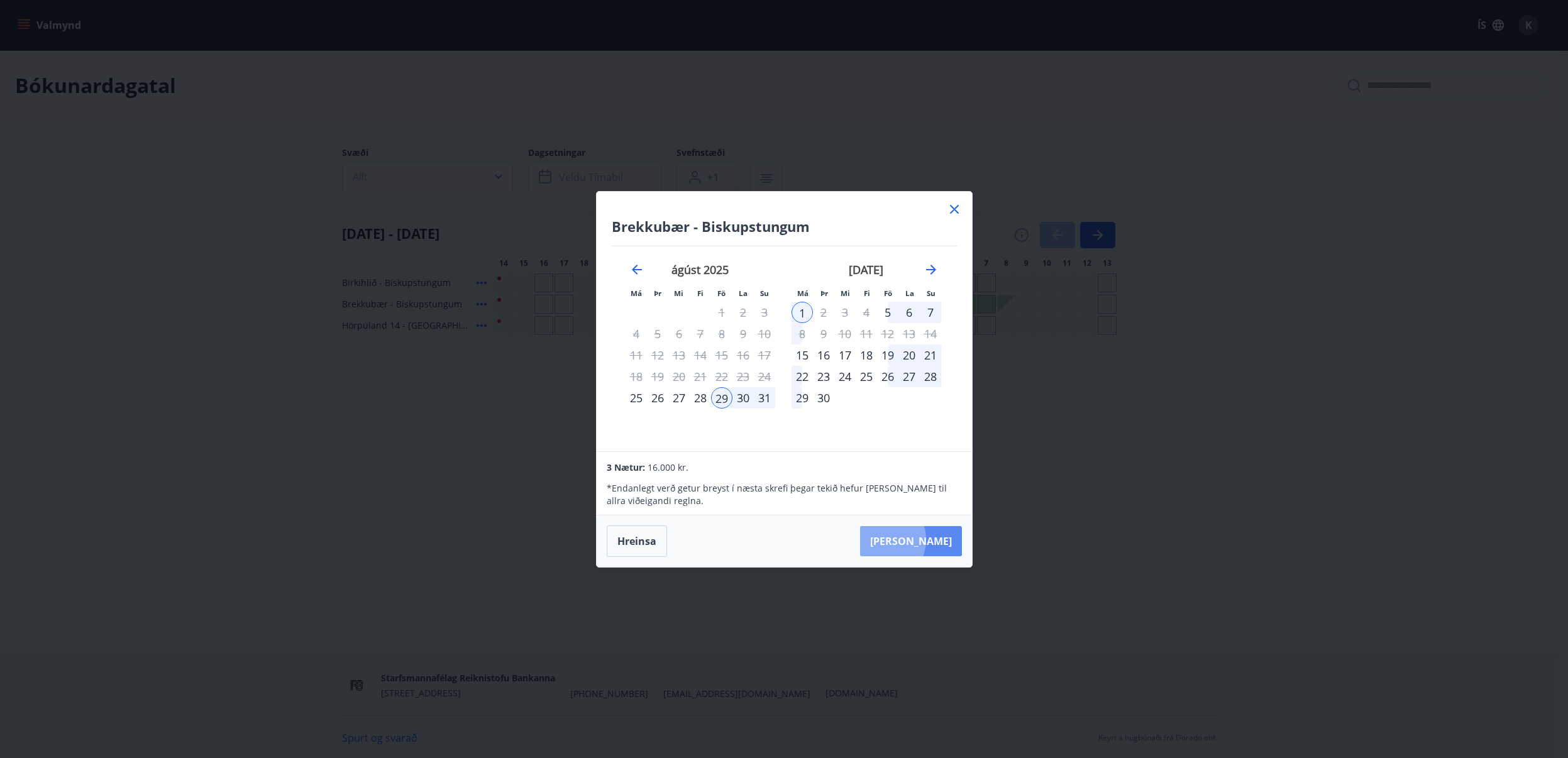
click at [919, 539] on button "[PERSON_NAME]" at bounding box center [911, 541] width 102 height 30
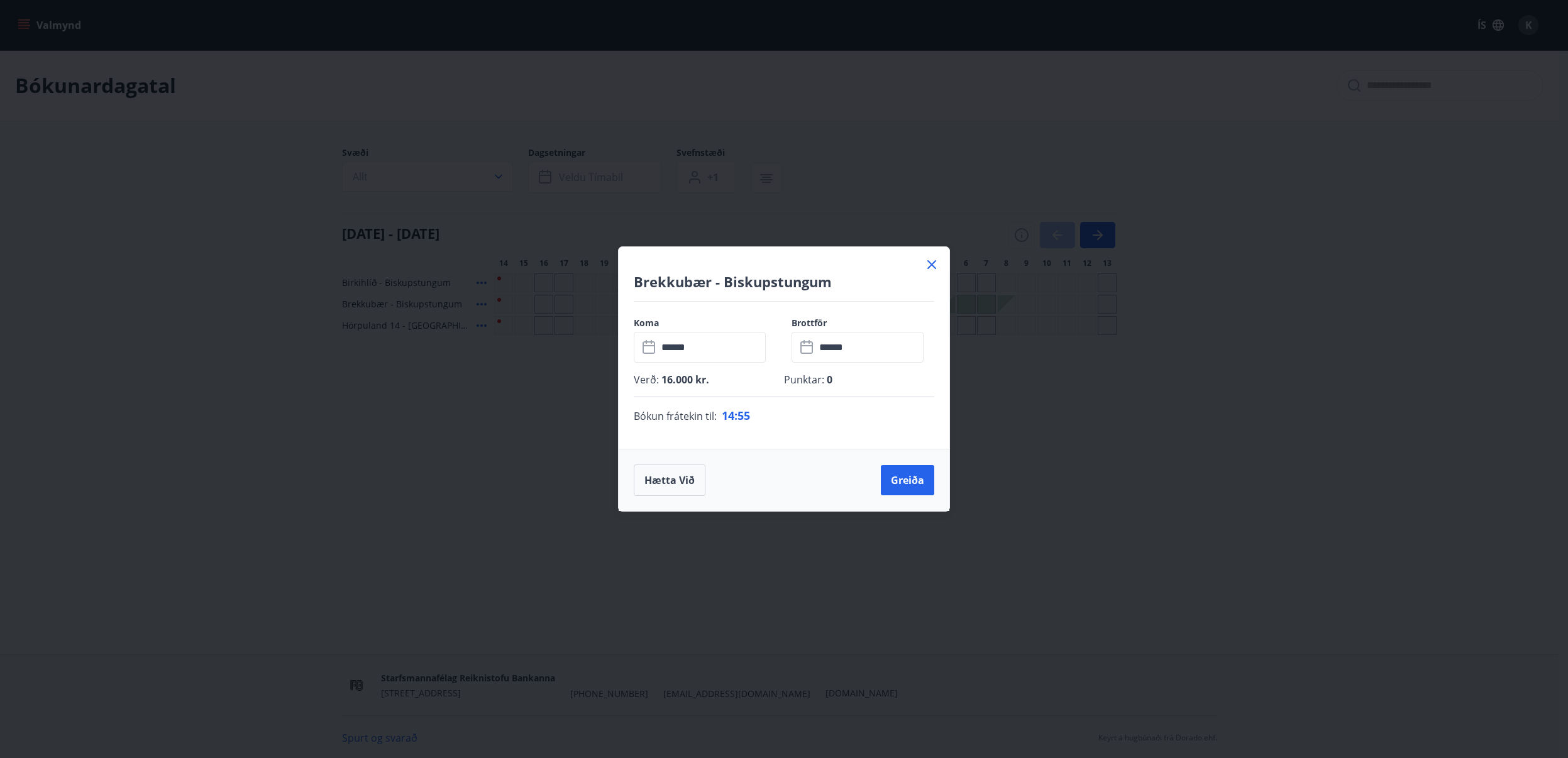
click at [930, 265] on icon at bounding box center [932, 264] width 9 height 9
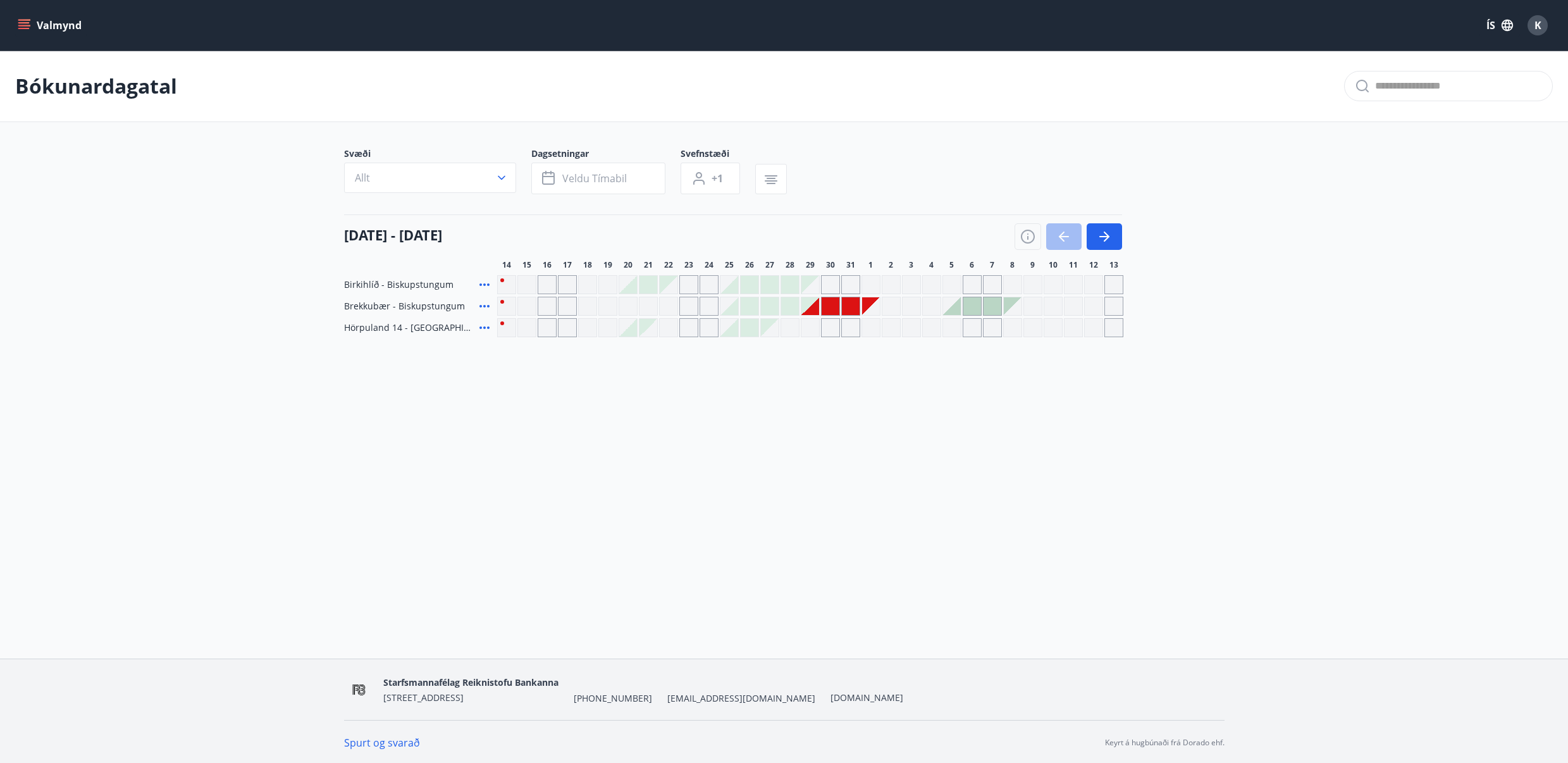
click at [31, 26] on button "Valmynd" at bounding box center [51, 25] width 71 height 23
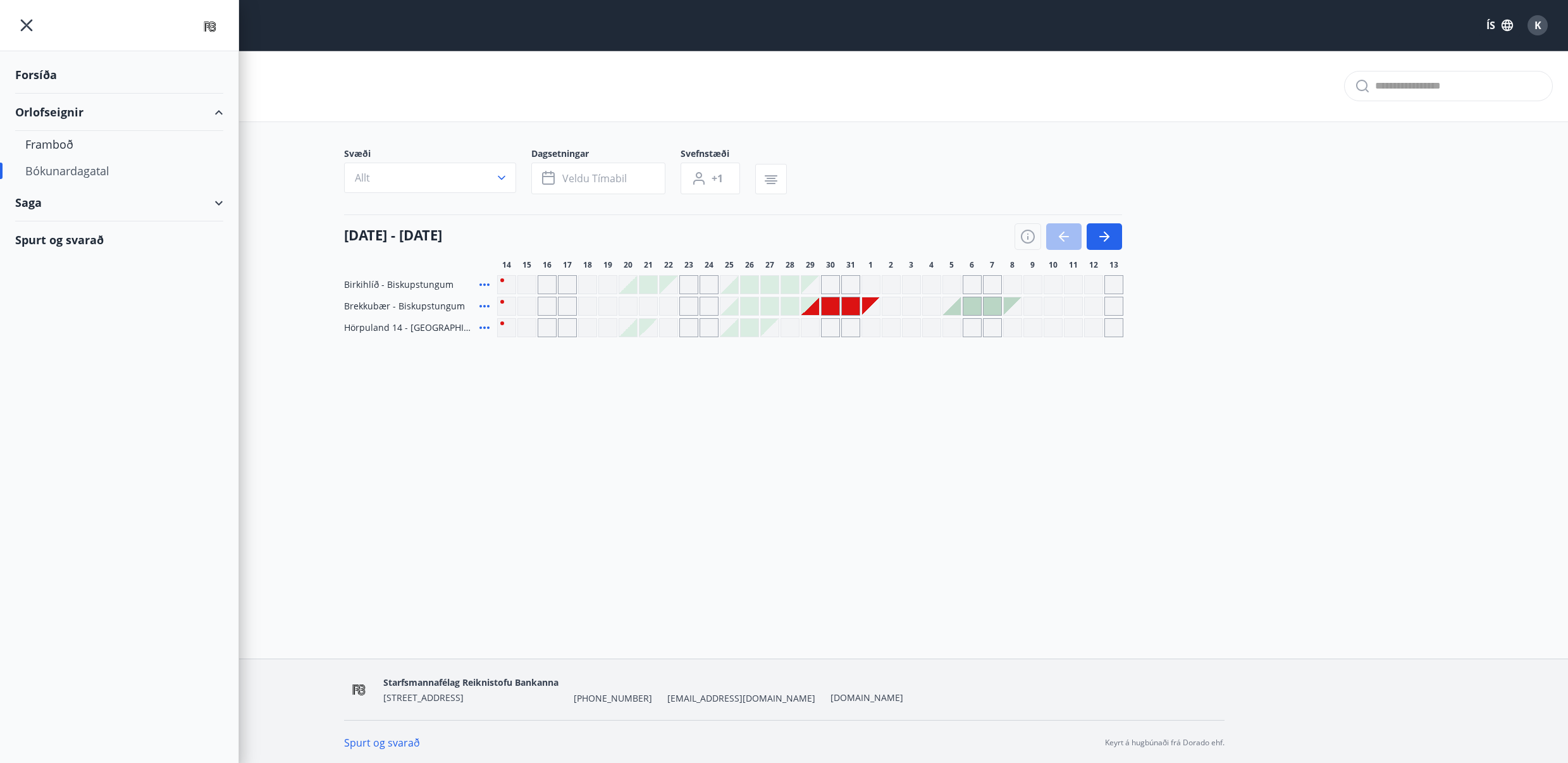
click at [109, 197] on div "Saga" at bounding box center [119, 203] width 208 height 37
click at [59, 238] on div "Bókanir" at bounding box center [118, 234] width 188 height 26
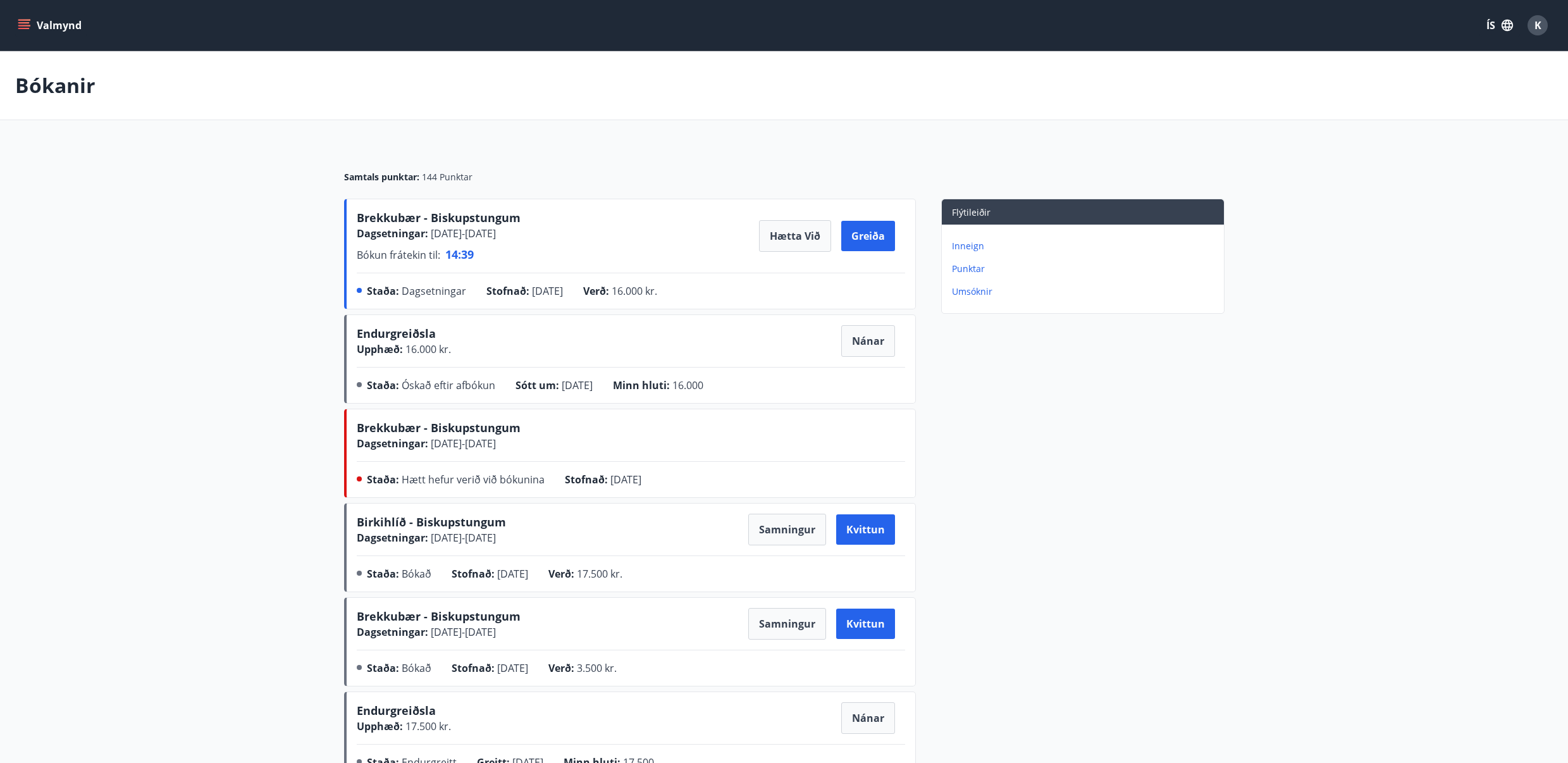
click at [968, 247] on p "Inneign" at bounding box center [1086, 246] width 267 height 13
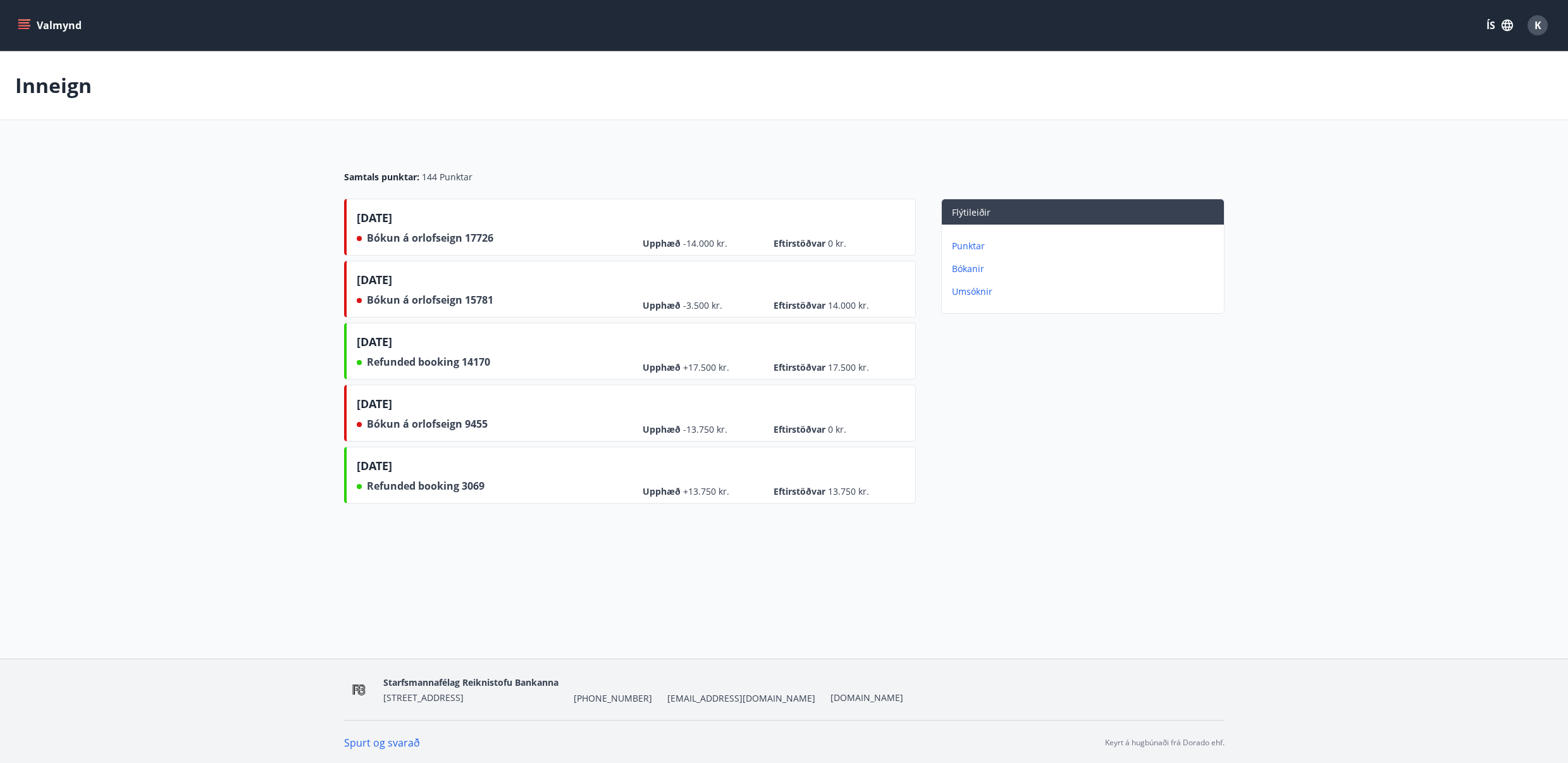
click at [968, 264] on p "Bókanir" at bounding box center [1086, 269] width 267 height 13
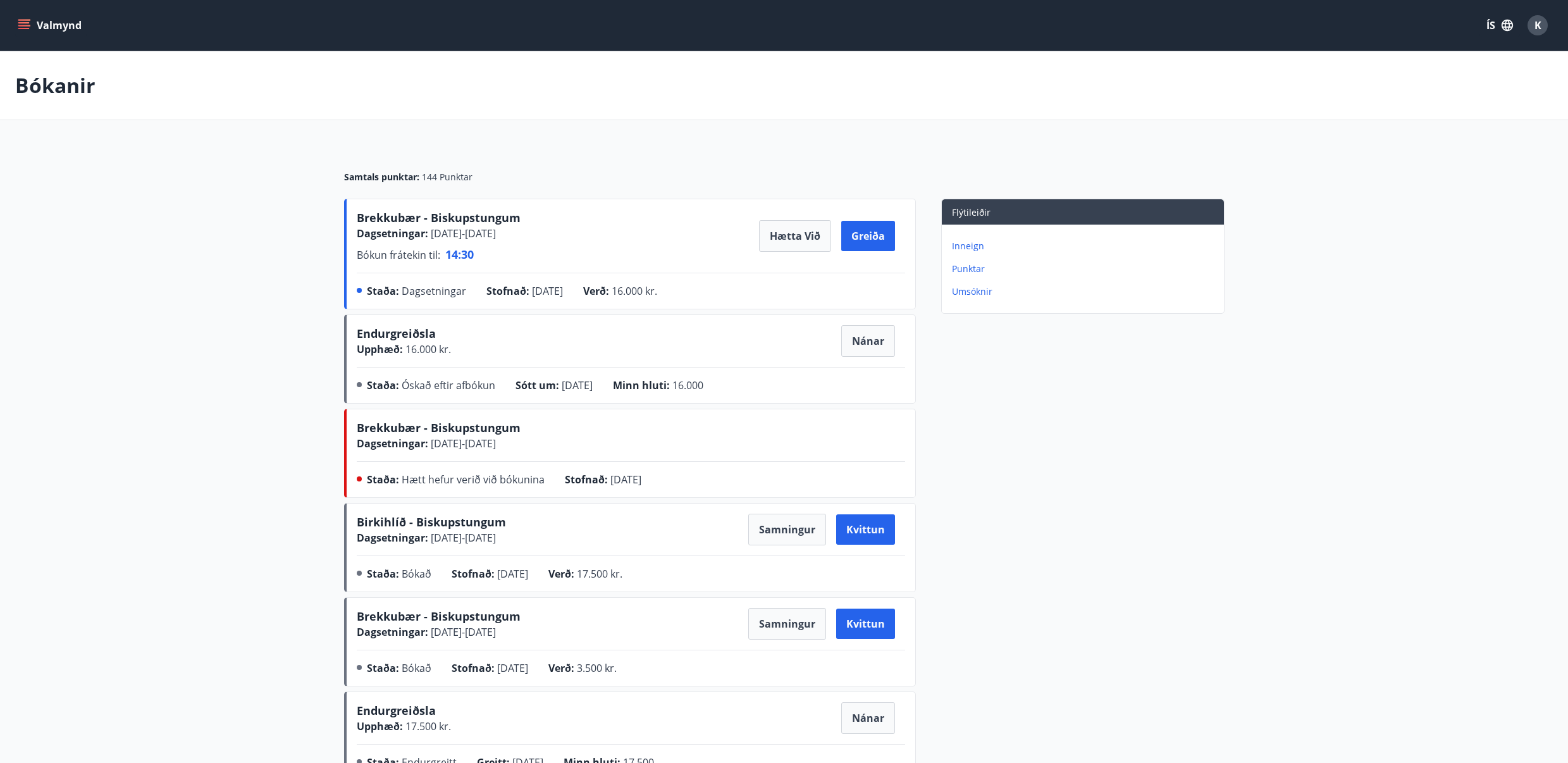
click at [969, 291] on p "Umsóknir" at bounding box center [1086, 292] width 267 height 13
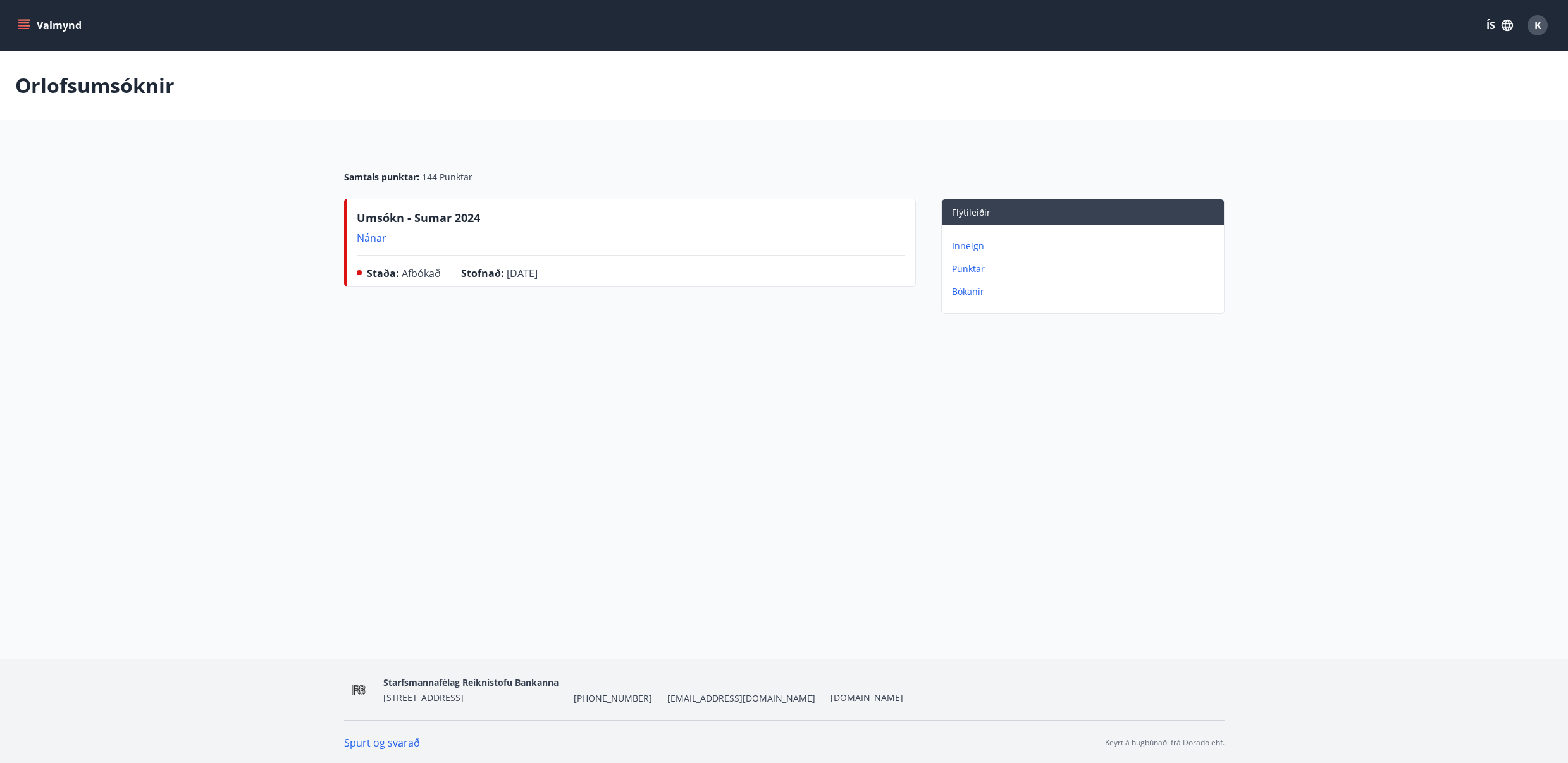
click at [968, 246] on p "Inneign" at bounding box center [1086, 246] width 267 height 13
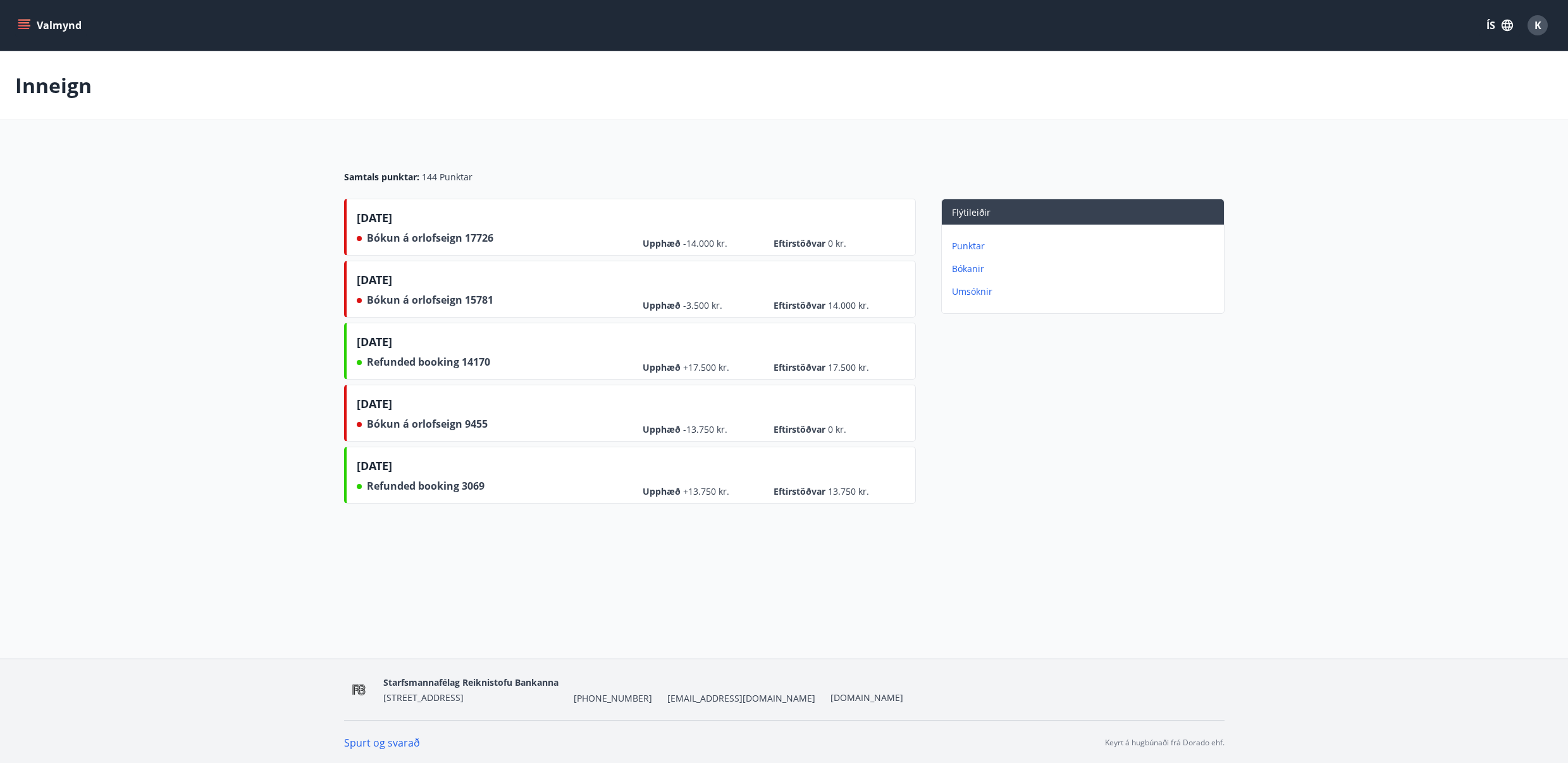
click at [966, 266] on p "Bókanir" at bounding box center [1086, 269] width 267 height 13
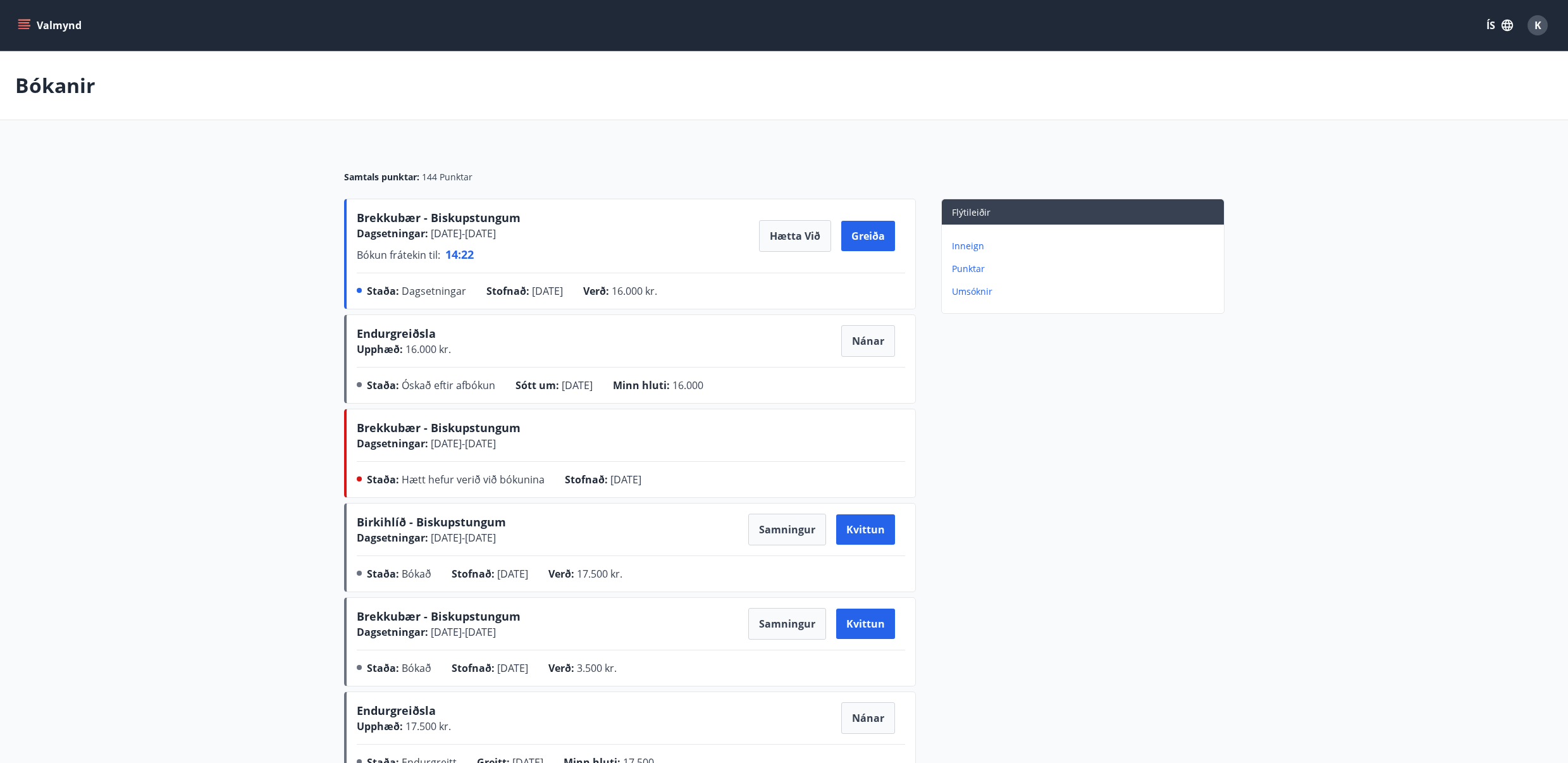
click at [285, 285] on main "Bókanir Samtals punktar : 144 Punktar Brekkubær - Biskupstungum Dagsetningar : …" at bounding box center [784, 654] width 1568 height 1206
drag, startPoint x: 624, startPoint y: 293, endPoint x: 683, endPoint y: 291, distance: 59.0
click at [677, 291] on div "Verð : 16.000 kr." at bounding box center [630, 293] width 94 height 20
click at [712, 297] on div "Staða : Dagsetningar Stofnað : [DATE] Verð : 16.000 kr." at bounding box center [631, 293] width 548 height 20
click at [196, 174] on main "Bókanir Samtals punktar : 144 Punktar Brekkubær - Biskupstungum Dagsetningar : …" at bounding box center [784, 654] width 1568 height 1206
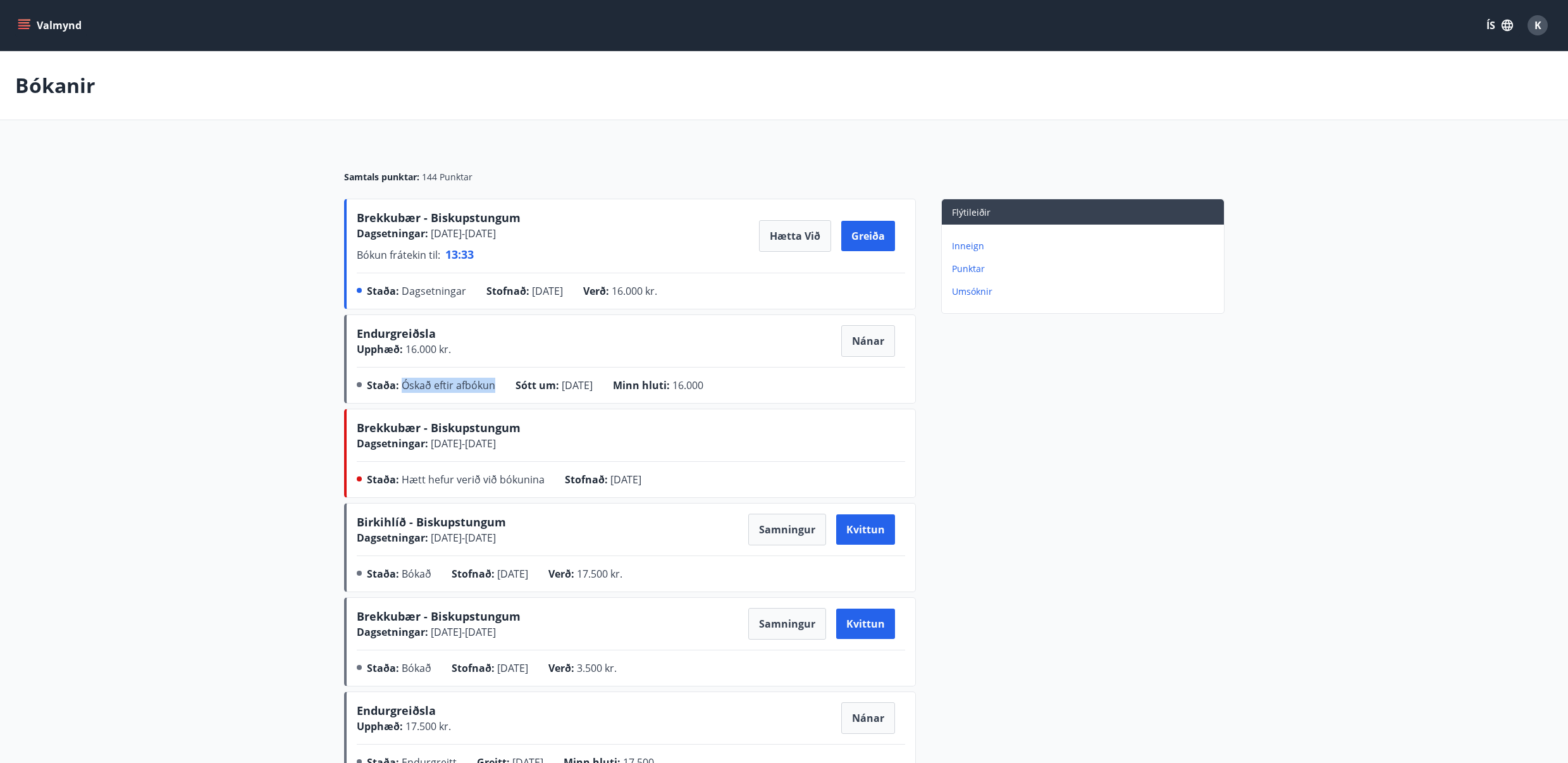
drag, startPoint x: 399, startPoint y: 386, endPoint x: 497, endPoint y: 387, distance: 98.0
click at [497, 387] on div "Staða : Óskað eftir afbókun" at bounding box center [441, 388] width 148 height 20
click at [504, 389] on div "Staða : Óskað eftir afbókun" at bounding box center [441, 388] width 148 height 20
click at [271, 306] on main "Bókanir Samtals punktar : 144 Punktar Brekkubær - Biskupstungum Dagsetningar : …" at bounding box center [784, 654] width 1568 height 1206
click at [798, 237] on button "Hætta við" at bounding box center [794, 236] width 72 height 31
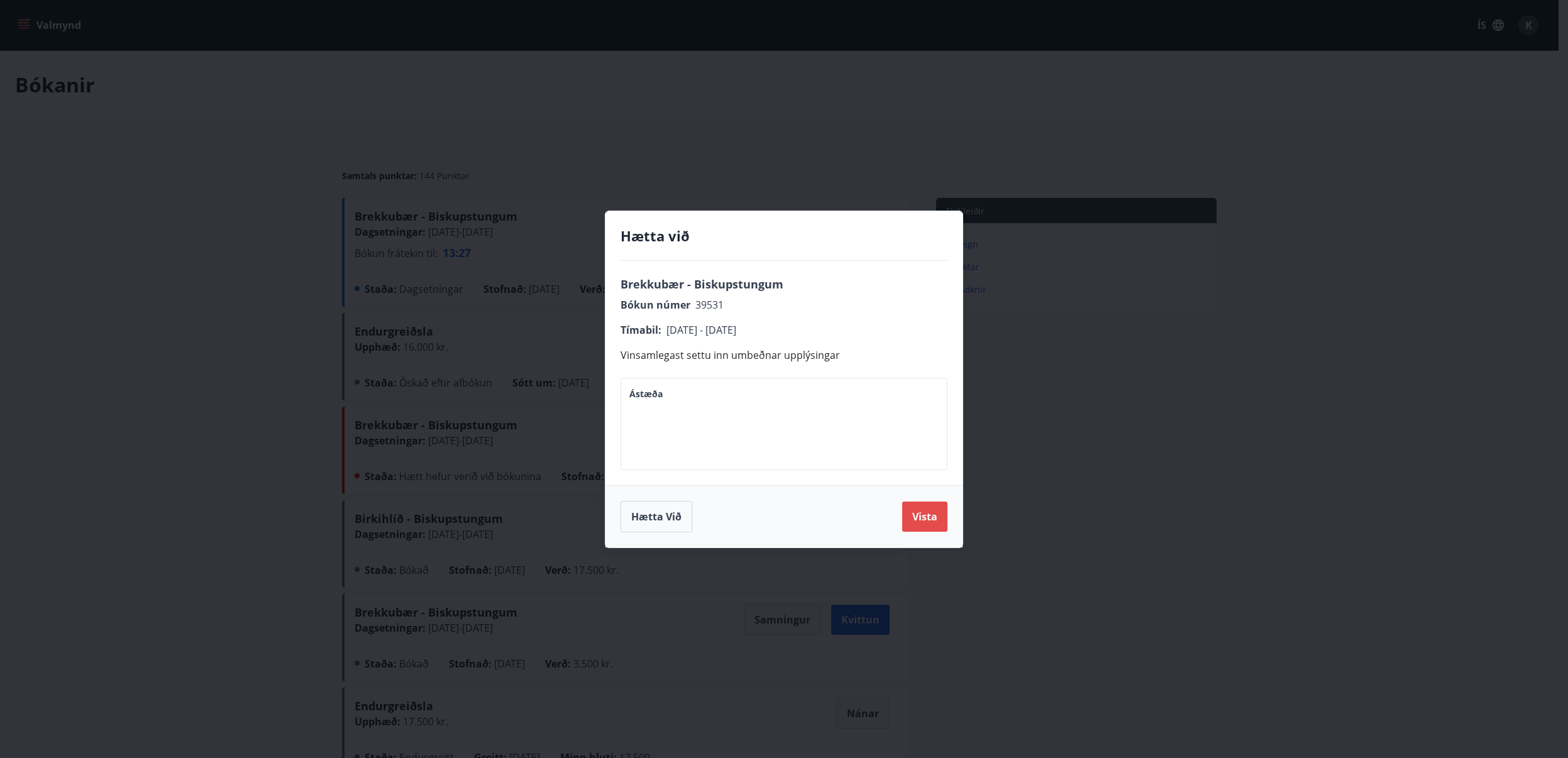
click at [930, 518] on button "Vista" at bounding box center [925, 516] width 45 height 30
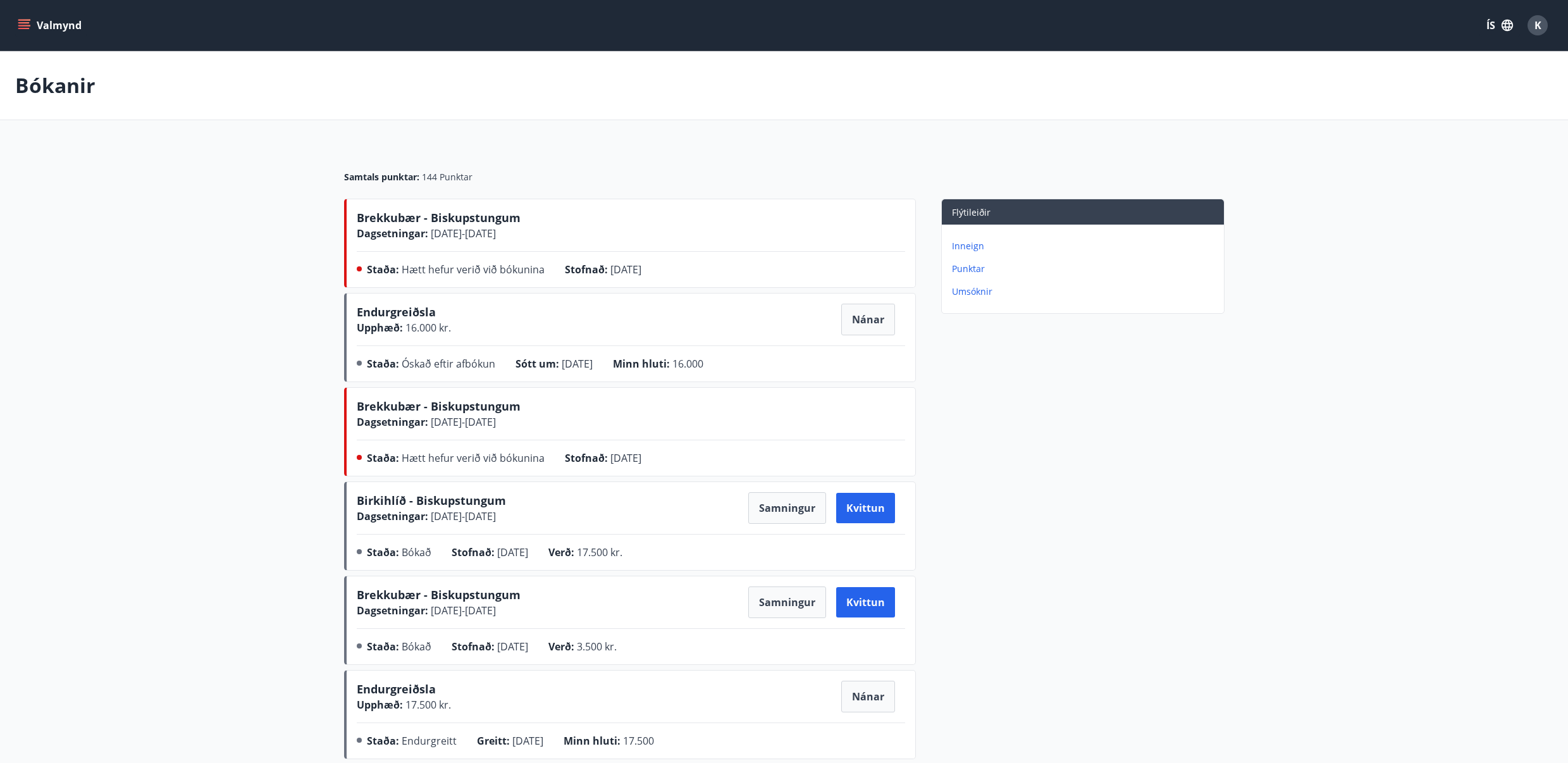
click at [19, 17] on button "Valmynd" at bounding box center [51, 25] width 71 height 23
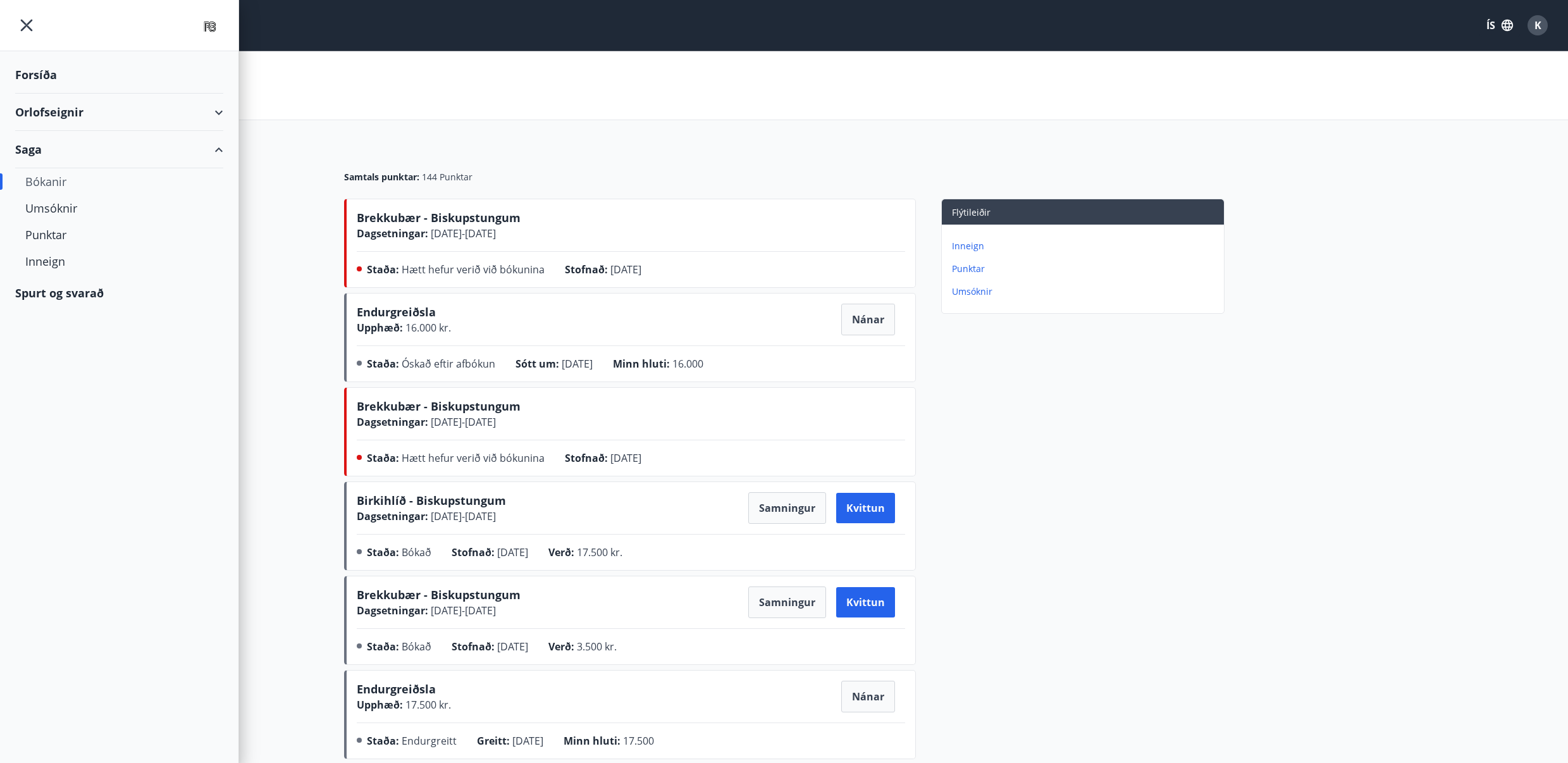
click at [153, 113] on div "Orlofseignir" at bounding box center [119, 112] width 208 height 37
click at [101, 171] on div "Bókunardagatal" at bounding box center [118, 171] width 188 height 26
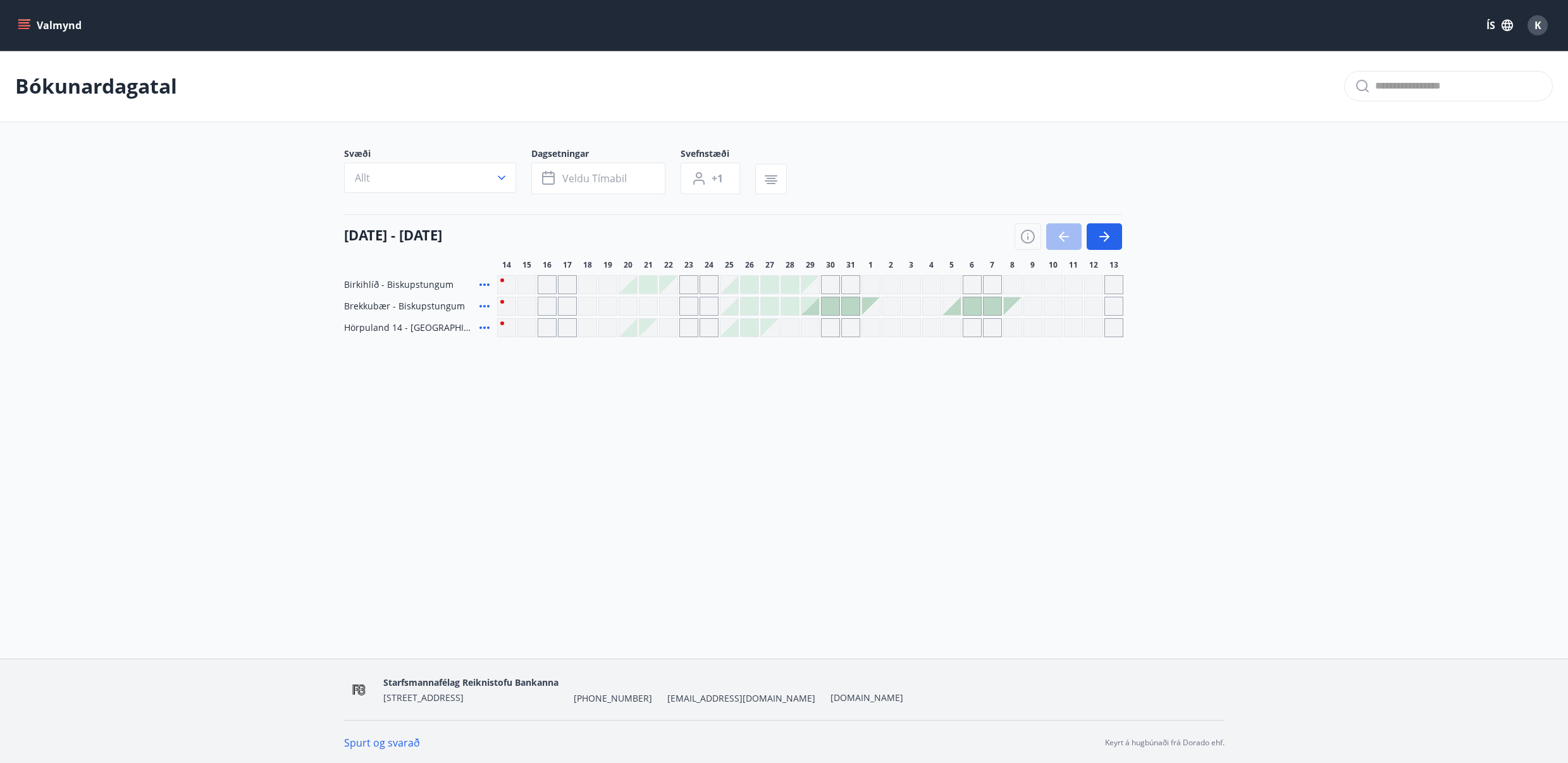
click at [789, 430] on div "Valmynd ÍS K Bókunardagatal Svæði Allt Dagsetningar Veldu tímabil Svefnstæði +1…" at bounding box center [784, 329] width 1568 height 658
click at [616, 395] on div "Valmynd ÍS K Bókunardagatal Svæði Allt Dagsetningar Veldu tímabil Svefnstæði +1…" at bounding box center [784, 329] width 1568 height 658
click at [29, 23] on icon "menu" at bounding box center [24, 23] width 11 height 1
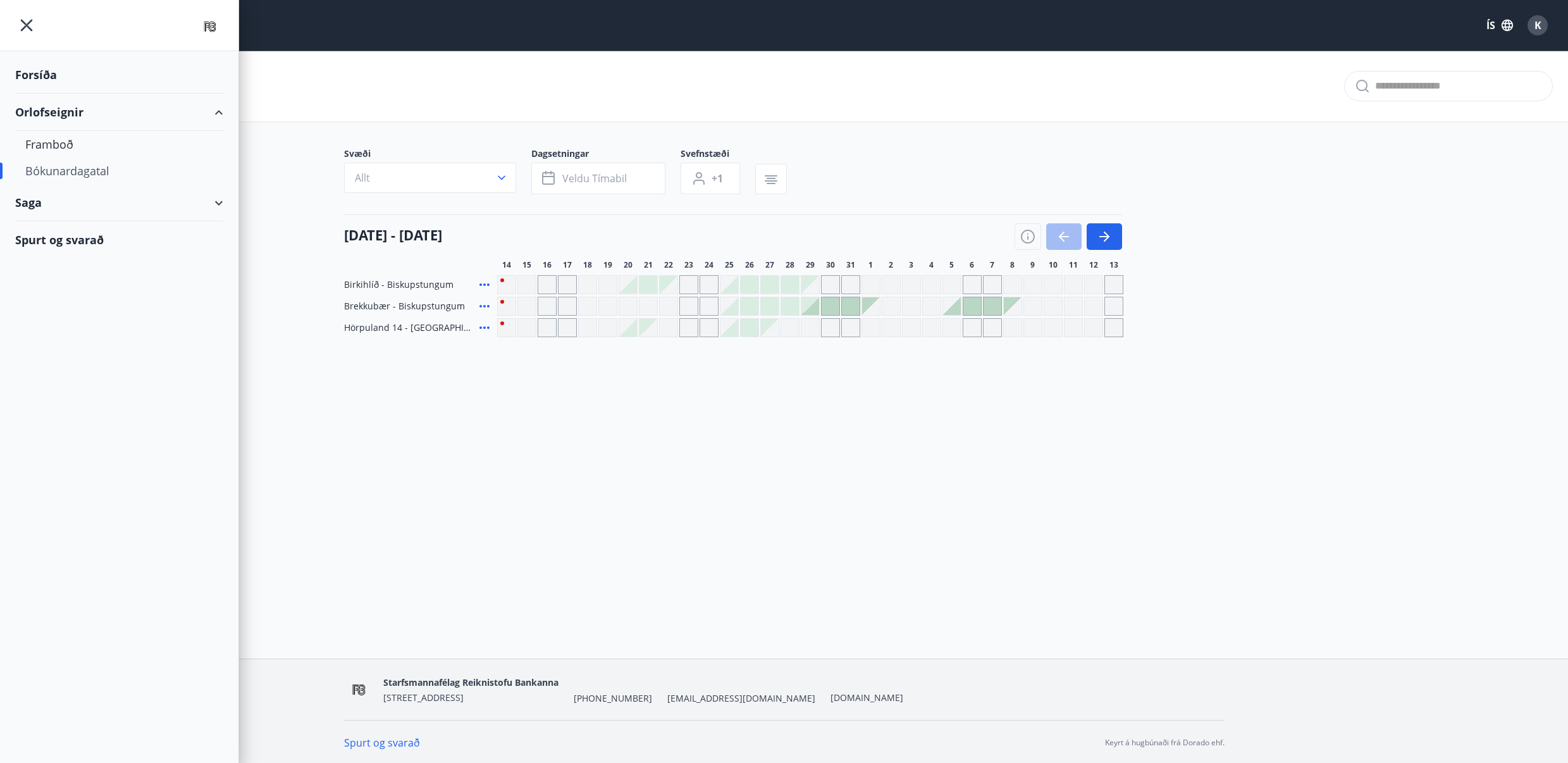
click at [52, 206] on div "Saga" at bounding box center [119, 203] width 208 height 37
click at [55, 237] on div "Bókanir" at bounding box center [118, 234] width 188 height 26
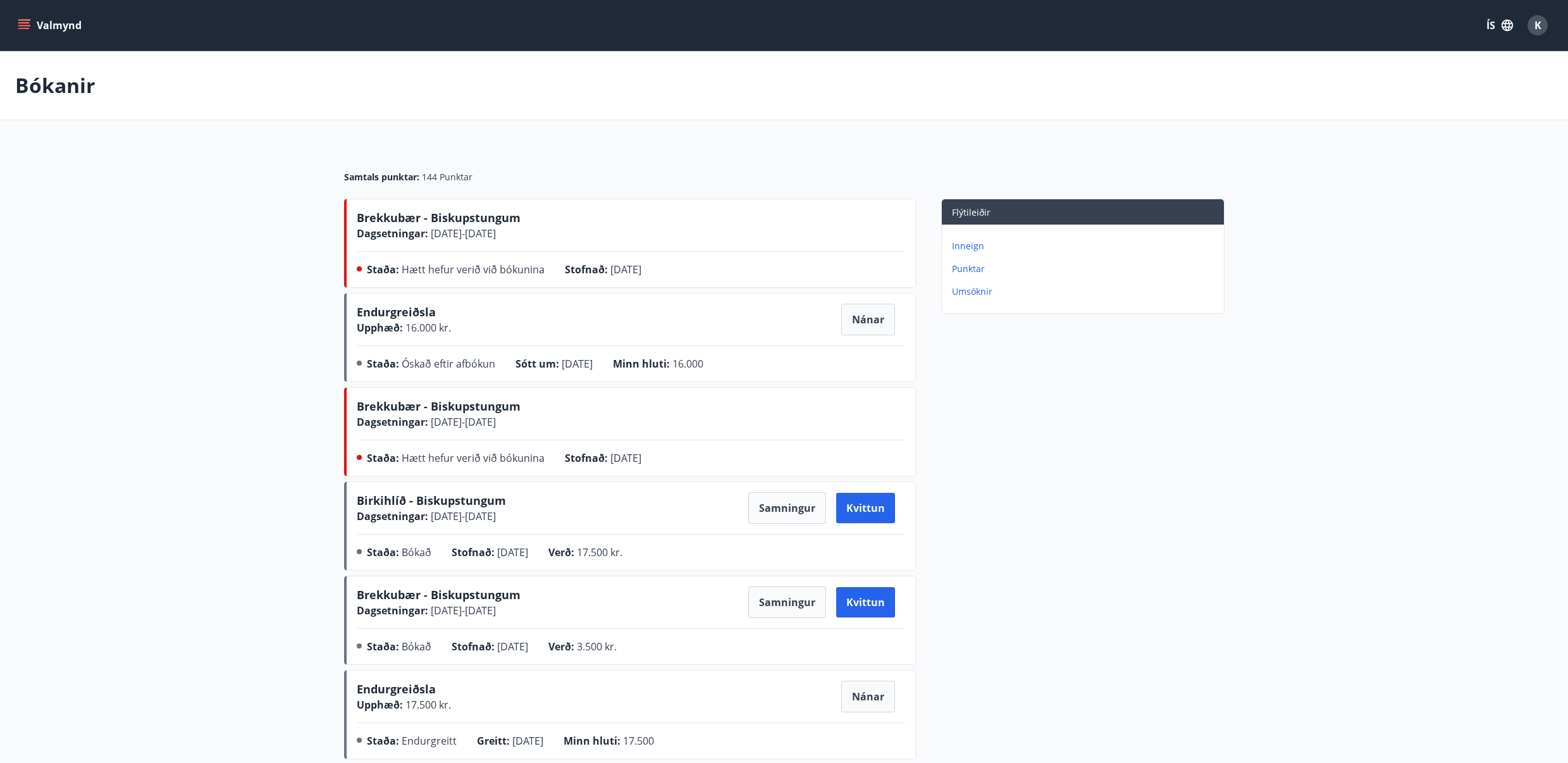
click at [966, 248] on p "Inneign" at bounding box center [1086, 246] width 267 height 13
